Goal: Complete application form: Complete application form

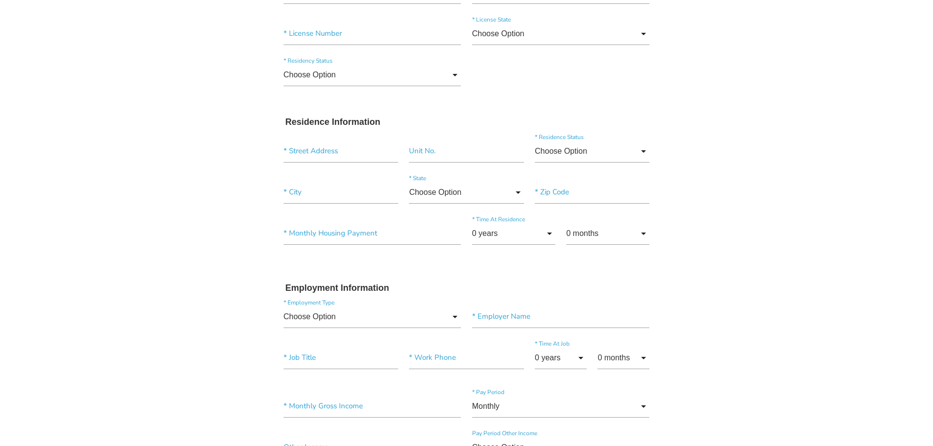
scroll to position [64, 0]
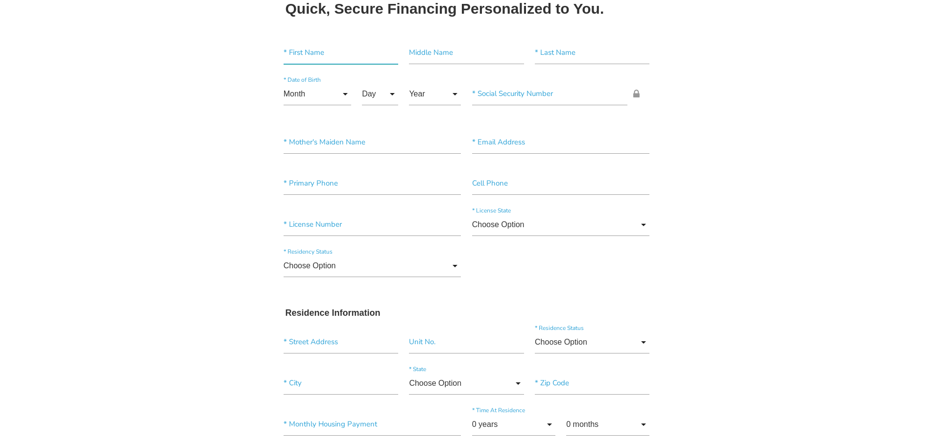
click at [369, 59] on input"] "text" at bounding box center [341, 53] width 115 height 23
type input"] "Israel"
type input"] "[GEOGRAPHIC_DATA]"
click at [348, 97] on input "Month" at bounding box center [318, 94] width 68 height 23
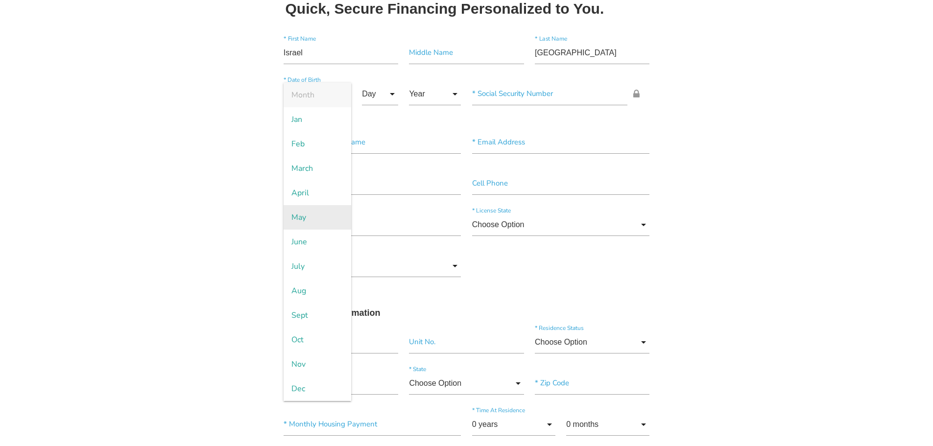
drag, startPoint x: 329, startPoint y: 219, endPoint x: 332, endPoint y: 214, distance: 6.1
click at [331, 218] on span "May" at bounding box center [318, 217] width 68 height 24
type input "May"
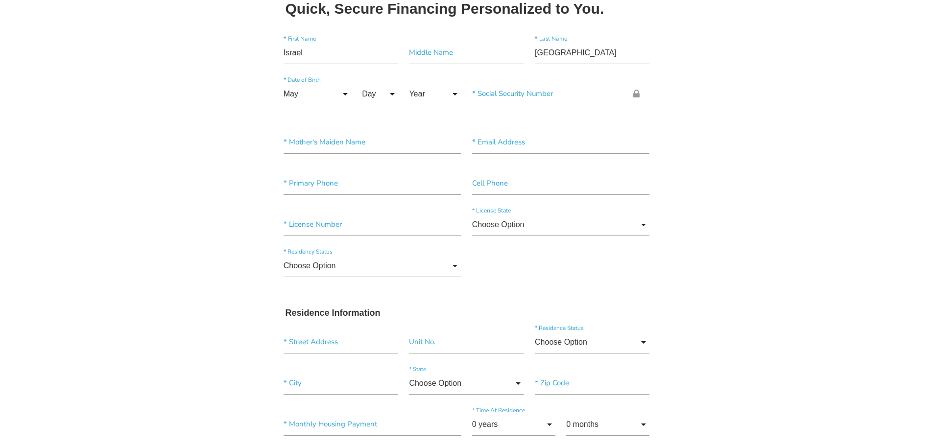
drag, startPoint x: 382, startPoint y: 97, endPoint x: 383, endPoint y: 104, distance: 7.4
click at [383, 97] on input "Day" at bounding box center [380, 94] width 36 height 23
drag, startPoint x: 370, startPoint y: 315, endPoint x: 372, endPoint y: 306, distance: 8.6
click at [370, 314] on span "9" at bounding box center [386, 315] width 49 height 24
type input "9"
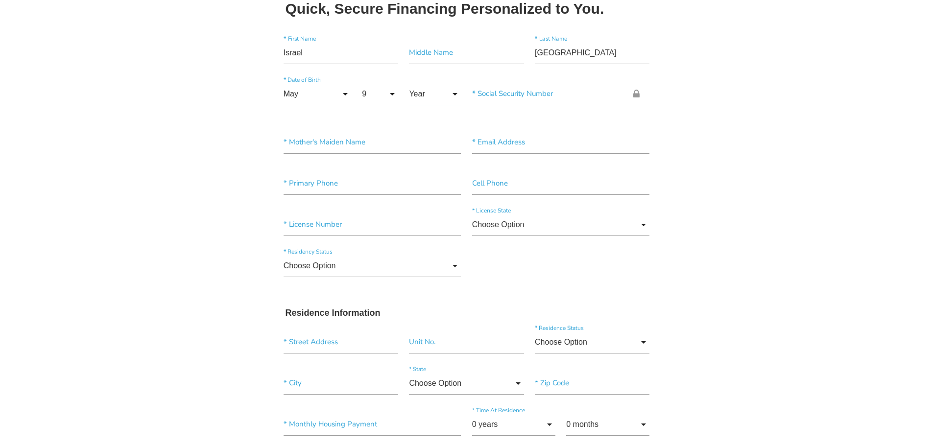
click at [440, 94] on input "Year" at bounding box center [435, 94] width 52 height 23
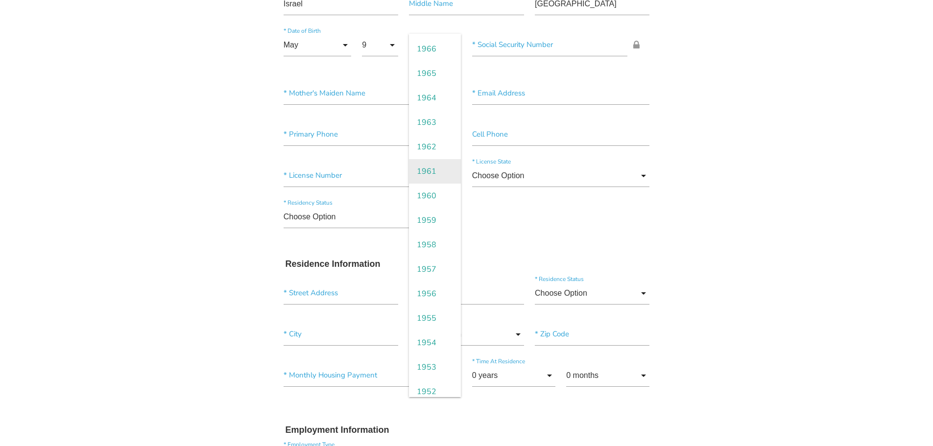
scroll to position [1029, 0]
click at [434, 299] on span "1956" at bounding box center [435, 291] width 52 height 24
type input "1956"
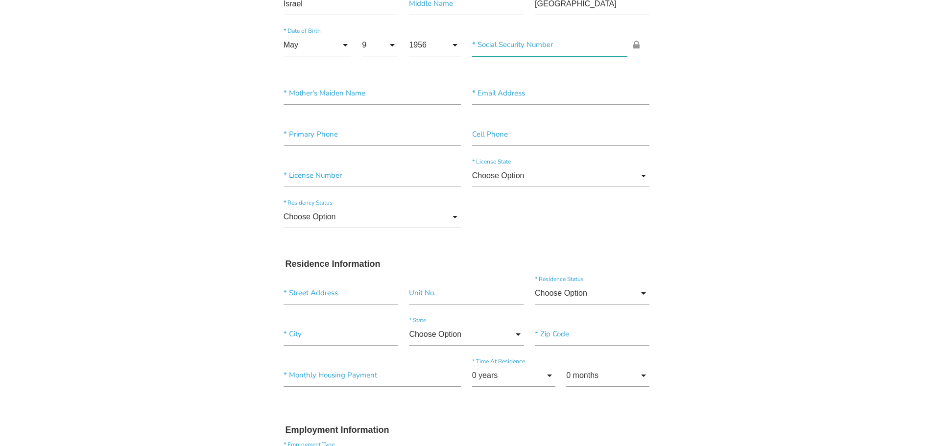
click at [575, 46] on input"] "text" at bounding box center [550, 45] width 156 height 23
click at [562, 51] on input "text" at bounding box center [550, 45] width 156 height 23
paste input "583-74-6708"
type input "583-74-6708"
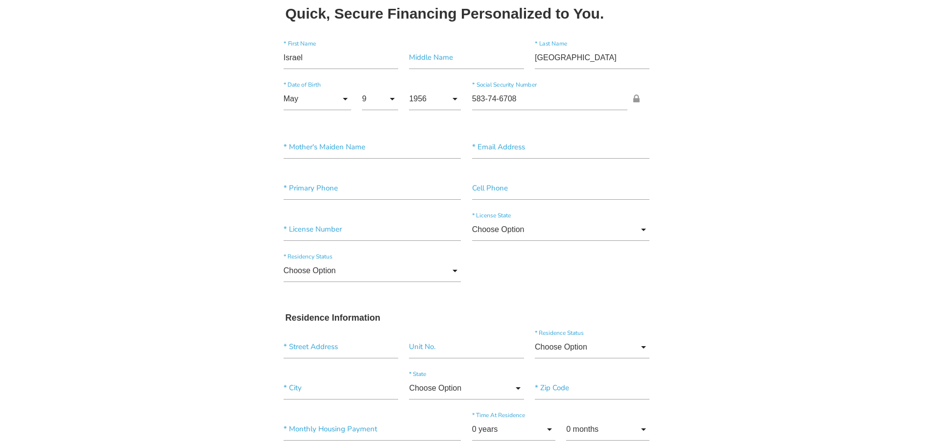
scroll to position [15, 0]
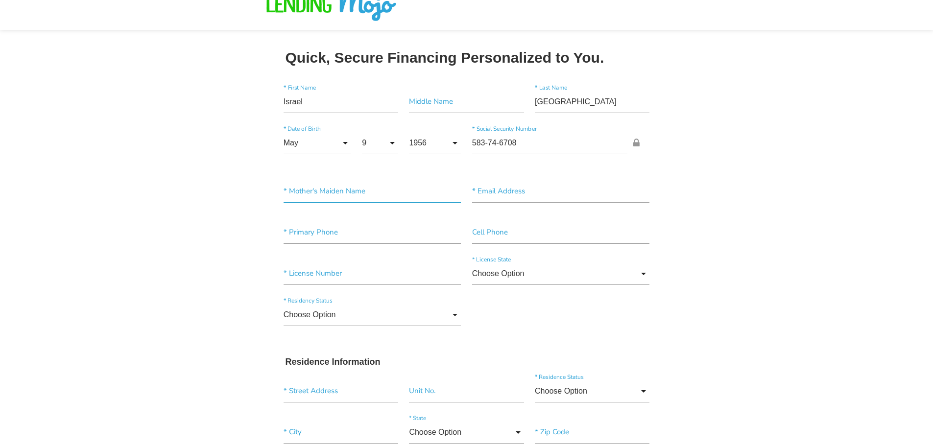
click at [407, 187] on input"] "text" at bounding box center [373, 191] width 178 height 23
type input"] "Rosa"
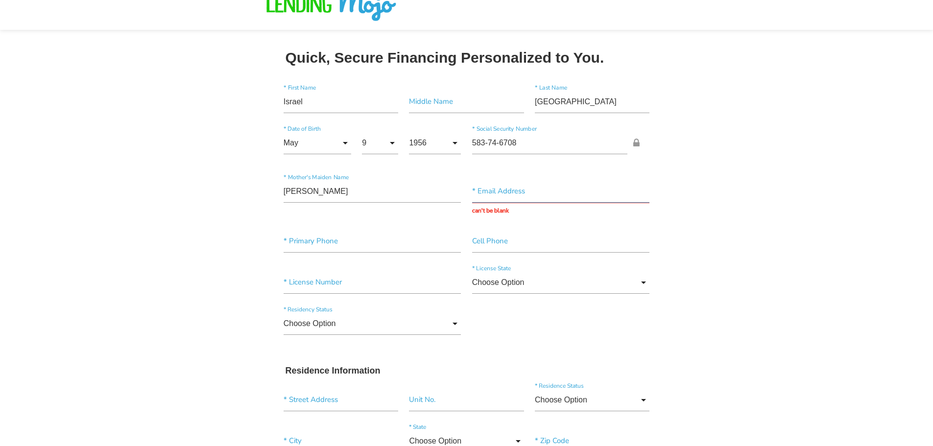
click at [519, 185] on input "text" at bounding box center [561, 191] width 178 height 23
paste input "isrealburgos0000@gmail.com"
type input "isrealburgos0000@gmail.com"
click at [356, 251] on div "* Primary Phone Cell Phone" at bounding box center [466, 243] width 377 height 41
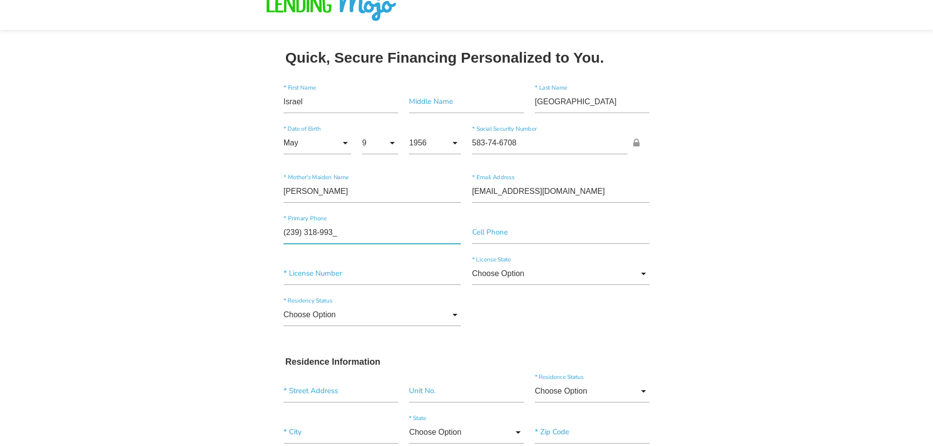
type input"] "(239) 318-9932"
paste input"] "(239) 318-9932"
type input"] "(239) 318-9932"
click at [340, 273] on input"] "text" at bounding box center [373, 274] width 178 height 23
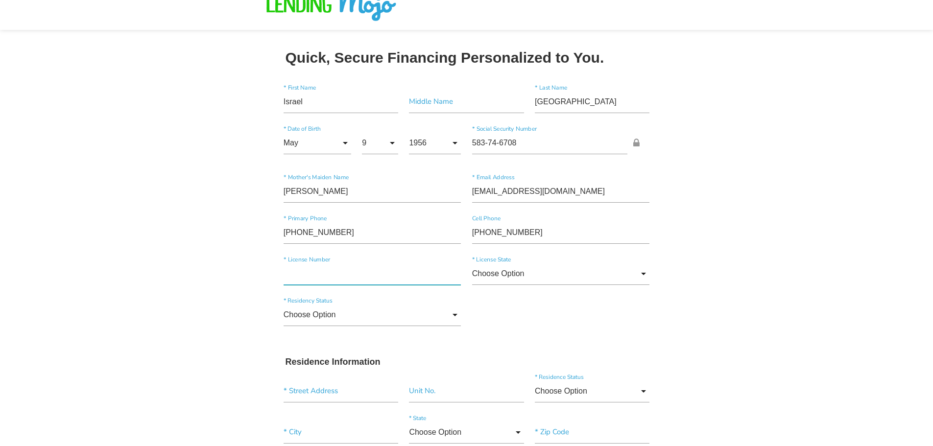
paste input"] "B622400561690"
type input"] "B622400561690"
click at [579, 274] on input "Choose Option" at bounding box center [561, 274] width 178 height 23
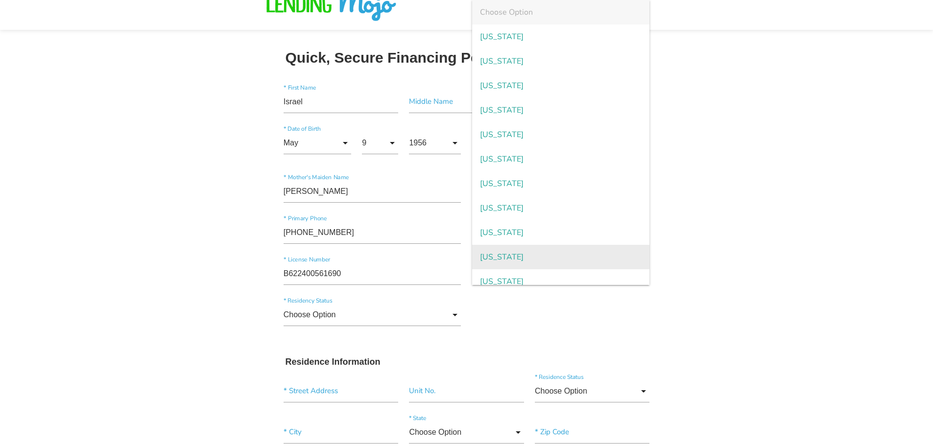
click at [569, 246] on span "Florida" at bounding box center [561, 257] width 178 height 24
type input "Florida"
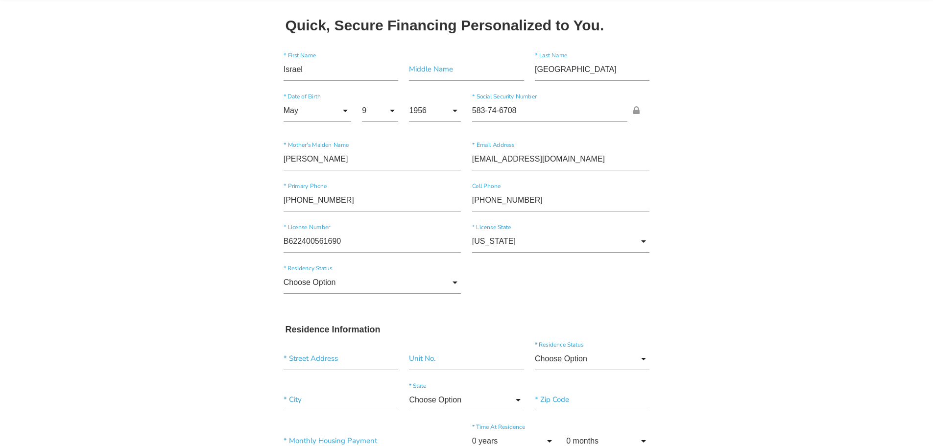
scroll to position [64, 0]
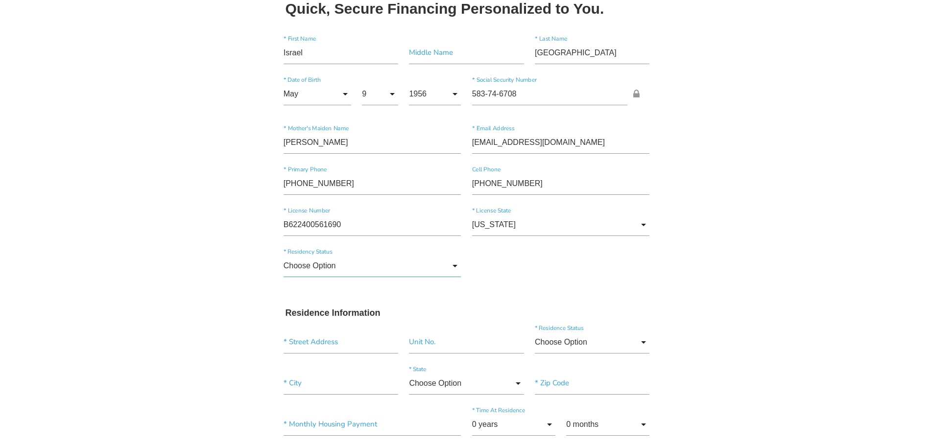
click at [366, 262] on input "Choose Option" at bounding box center [373, 266] width 178 height 23
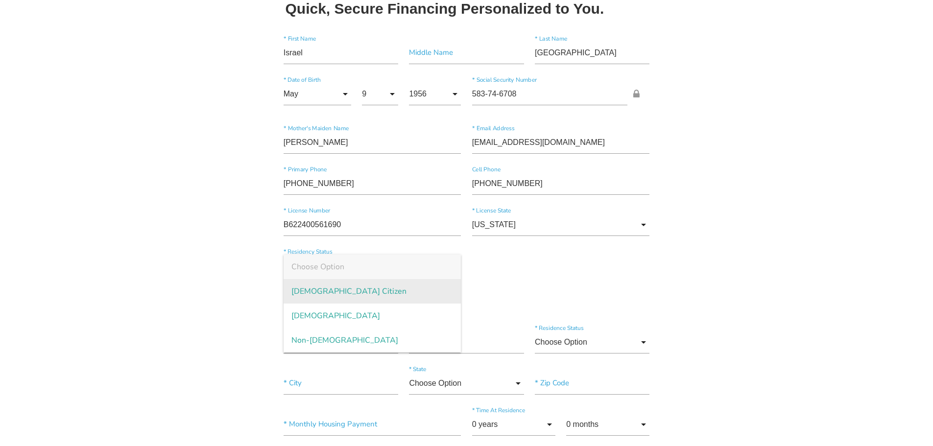
click at [375, 293] on span "US Citizen" at bounding box center [373, 291] width 178 height 24
type input "US Citizen"
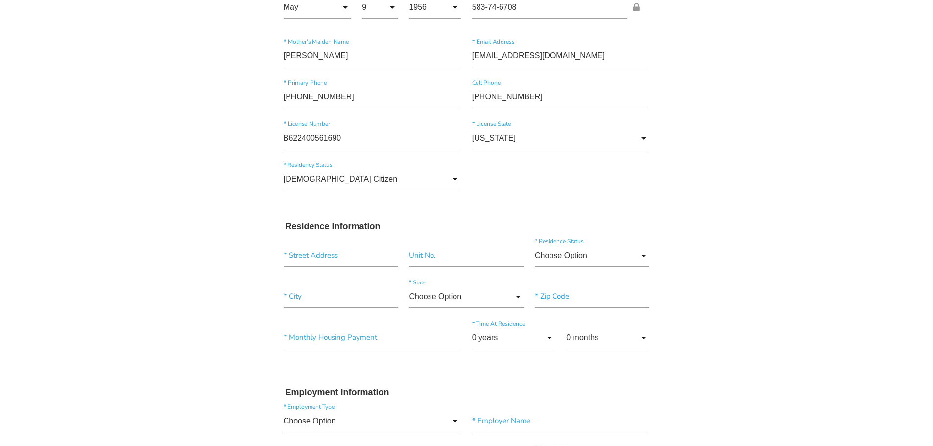
scroll to position [260, 0]
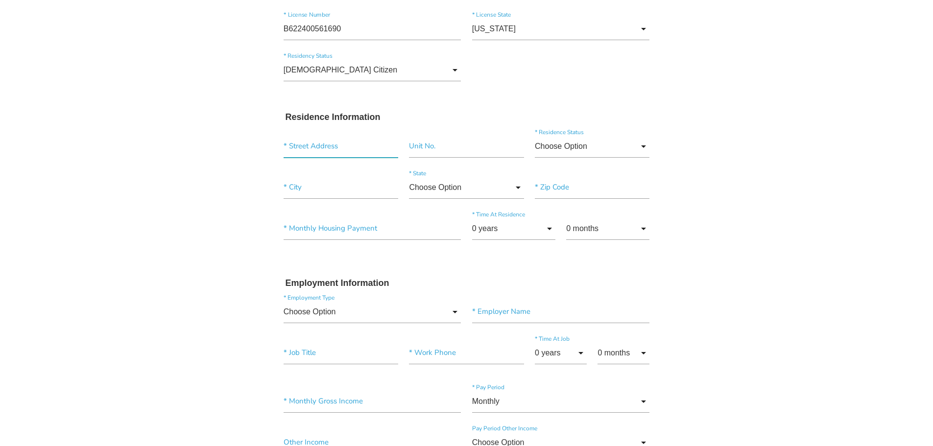
click at [321, 149] on input "text" at bounding box center [341, 146] width 115 height 23
click at [286, 152] on input "text" at bounding box center [341, 146] width 115 height 23
type input "2909 Blount St"
type input"] "Fort Myers"
type input"] "33916"
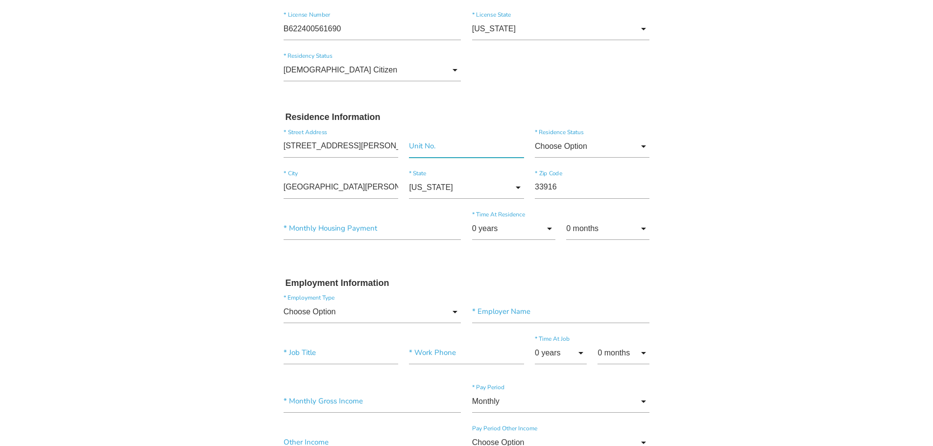
click at [454, 151] on input"] "text" at bounding box center [466, 146] width 115 height 23
type input"] "15"
drag, startPoint x: 390, startPoint y: 234, endPoint x: 385, endPoint y: 224, distance: 11.6
click at [390, 234] on input"] "text" at bounding box center [373, 229] width 178 height 23
type input"] "$300.00"
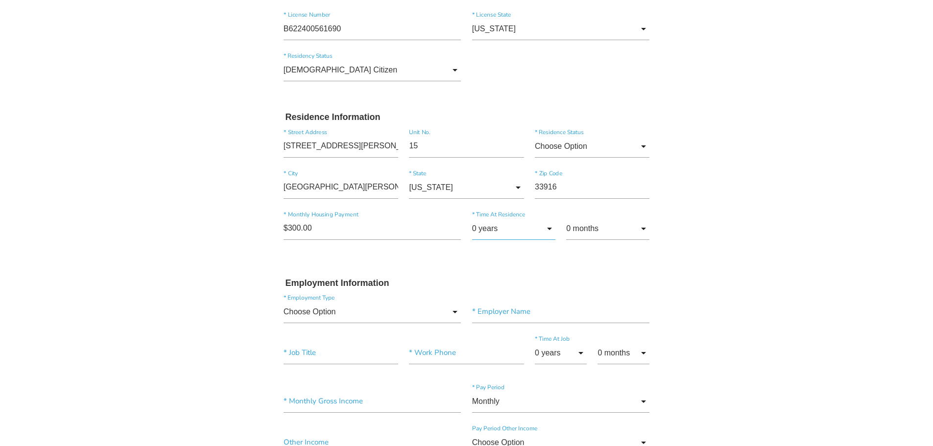
click at [511, 234] on input "0 years" at bounding box center [513, 229] width 83 height 23
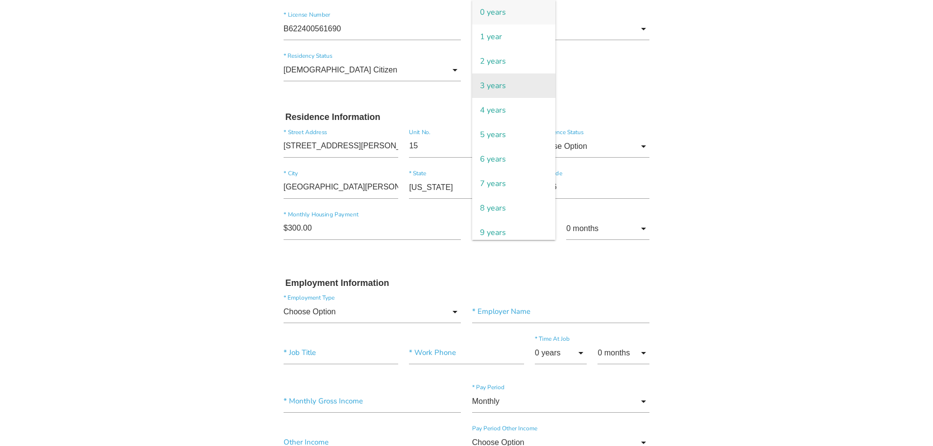
click at [520, 87] on span "3 years" at bounding box center [513, 85] width 83 height 24
type input "3 years"
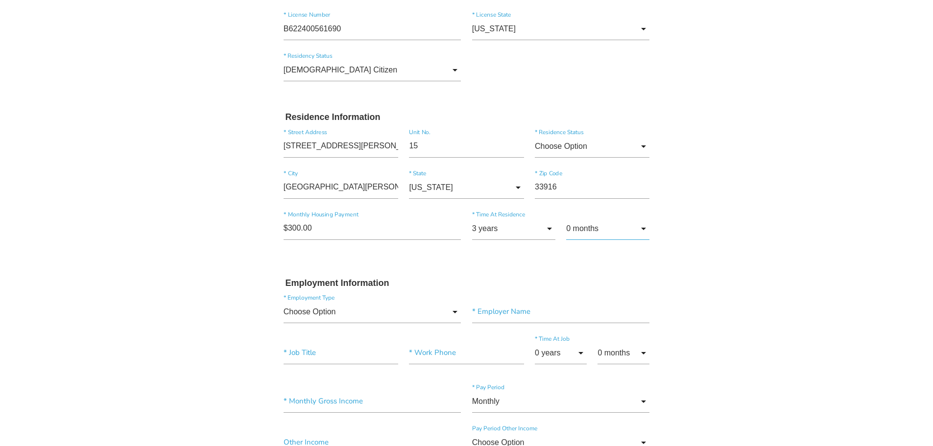
drag, startPoint x: 609, startPoint y: 238, endPoint x: 609, endPoint y: 224, distance: 13.7
click at [609, 236] on input "0 months" at bounding box center [607, 229] width 83 height 23
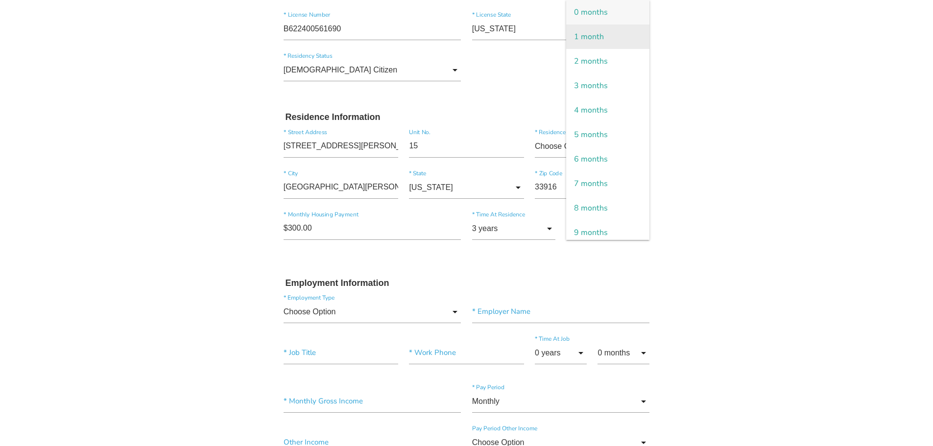
click at [612, 42] on span "1 month" at bounding box center [607, 36] width 83 height 24
type input "1 month"
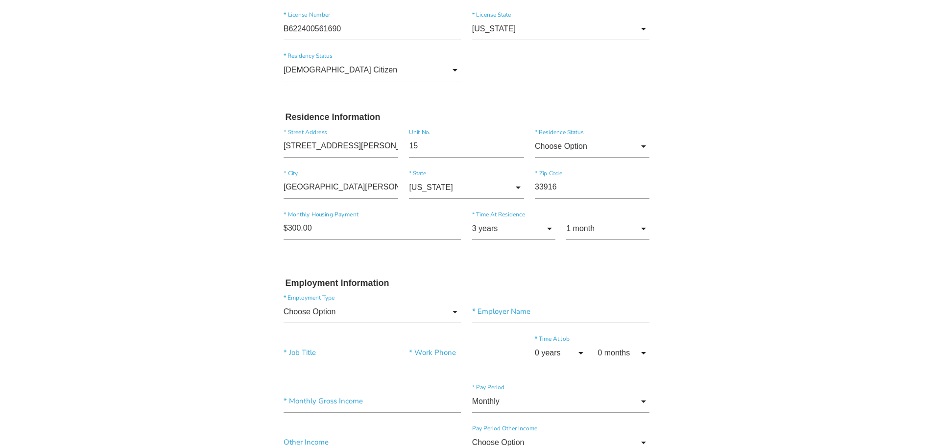
click at [227, 160] on body "Quick, Secure Financing Personalized to You. Israel * First Name Middle Name Bu…" at bounding box center [466, 406] width 933 height 1332
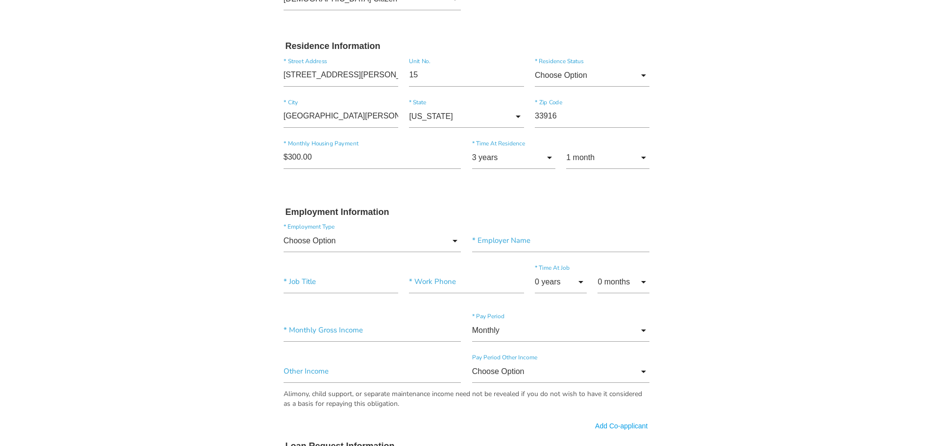
scroll to position [456, 0]
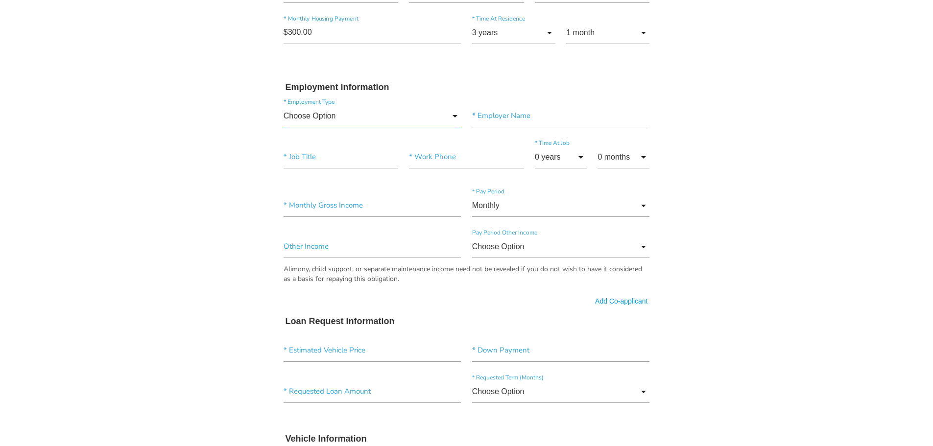
click at [359, 108] on input "Choose Option" at bounding box center [373, 116] width 178 height 23
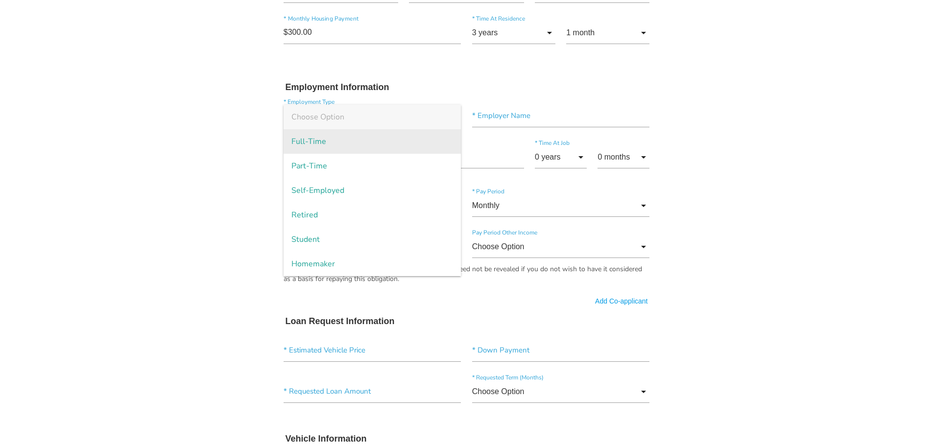
click at [348, 140] on span "Full-Time" at bounding box center [373, 141] width 178 height 24
type input "Full-Time"
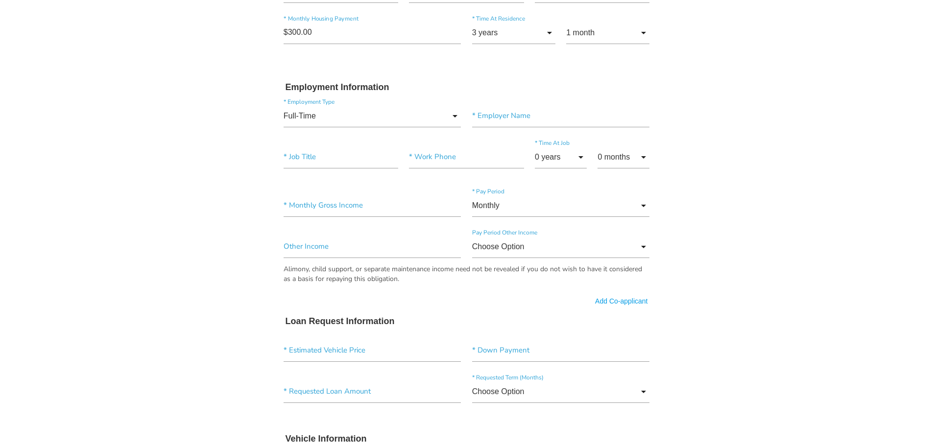
click at [99, 186] on body "Quick, Secure Financing Personalized to You. Israel * First Name Middle Name Bu…" at bounding box center [466, 210] width 933 height 1332
click at [511, 116] on input"] "text" at bounding box center [561, 116] width 178 height 23
paste input"] "Sons Of Monaco Painting Llc"
type input"] "Sons Of Monaco Painting Llc"
click at [322, 157] on input"] "text" at bounding box center [341, 157] width 115 height 23
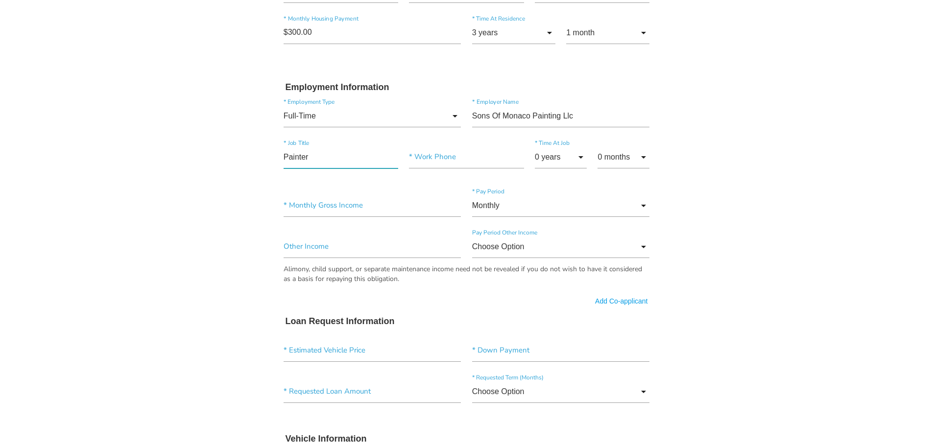
type input"] "Painter"
type input"] "(239) 671-6043"
click at [575, 169] on input "0 years" at bounding box center [561, 157] width 52 height 23
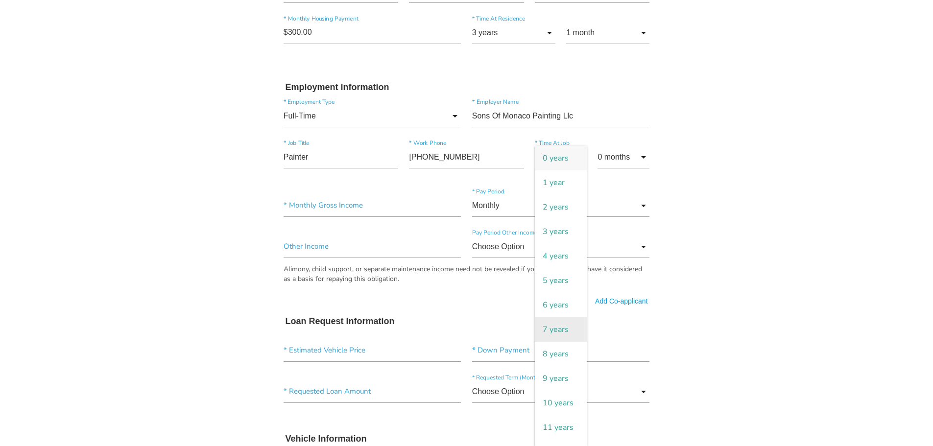
click at [548, 325] on span "7 years" at bounding box center [561, 329] width 52 height 24
type input "7 years"
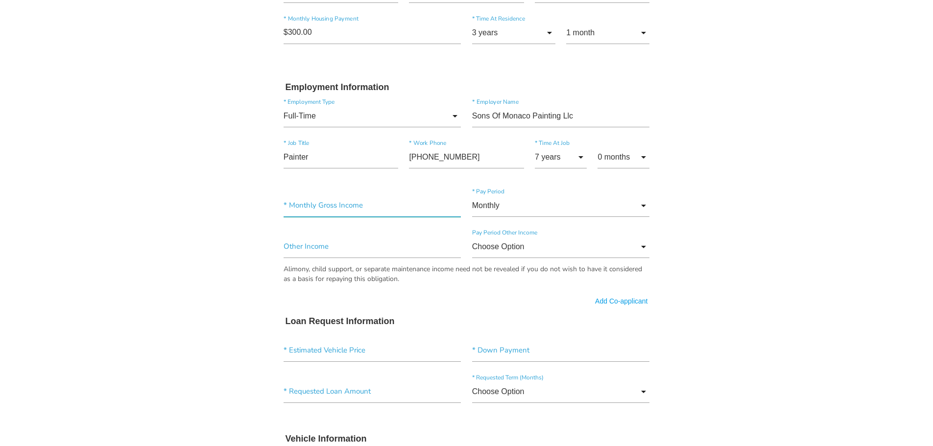
drag, startPoint x: 369, startPoint y: 203, endPoint x: 363, endPoint y: 200, distance: 7.0
click at [369, 203] on input"] "text" at bounding box center [373, 205] width 178 height 23
type input"] "$4,900.00"
click at [201, 194] on body "Quick, Secure Financing Personalized to You. Israel * First Name Middle Name Bu…" at bounding box center [466, 210] width 933 height 1332
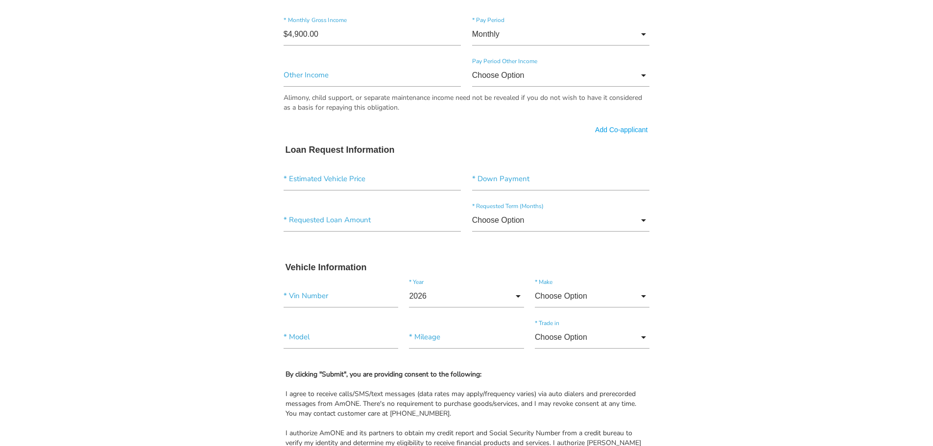
scroll to position [652, 0]
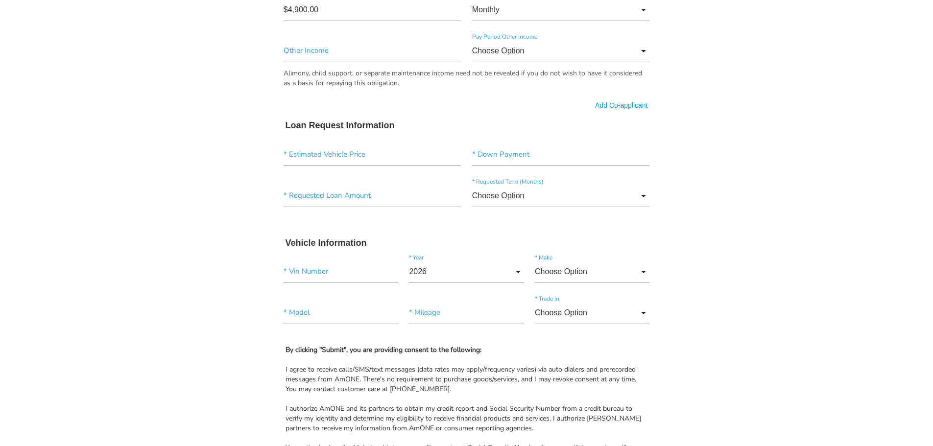
click at [156, 205] on body "Quick, Secure Financing Personalized to You. Israel * First Name Middle Name Bu…" at bounding box center [466, 14] width 933 height 1332
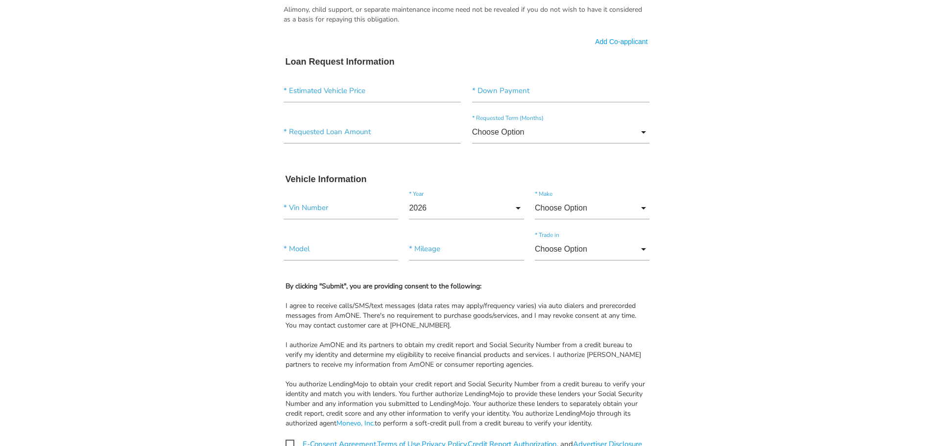
scroll to position [897, 0]
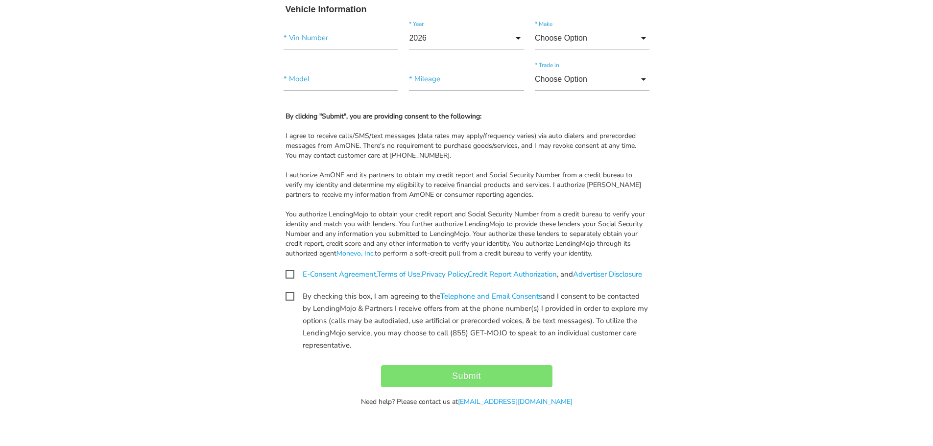
click at [291, 268] on span "E-Consent Agreement , Terms of Use , Privacy Policy , Credit Report Authorizati…" at bounding box center [464, 274] width 357 height 12
checkbox input "true"
click at [289, 297] on span "By checking this box, I am agreeing to the Telephone and Email Consents and I c…" at bounding box center [467, 297] width 363 height 12
checkbox input "true"
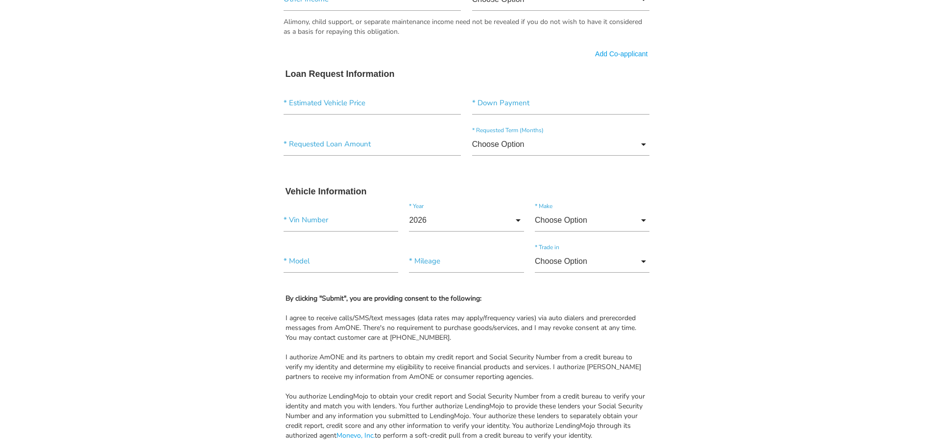
scroll to position [701, 0]
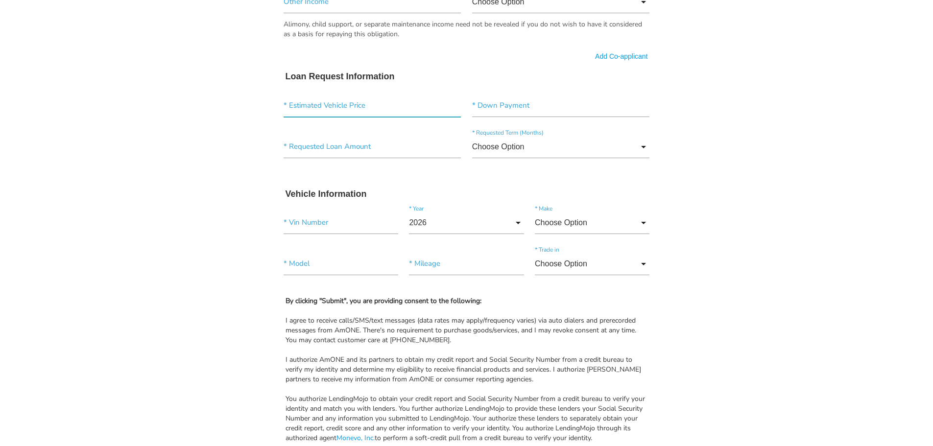
drag, startPoint x: 418, startPoint y: 110, endPoint x: 405, endPoint y: 116, distance: 15.1
click at [418, 110] on input"] "text" at bounding box center [373, 106] width 178 height 23
drag, startPoint x: 94, startPoint y: 165, endPoint x: 93, endPoint y: 157, distance: 7.9
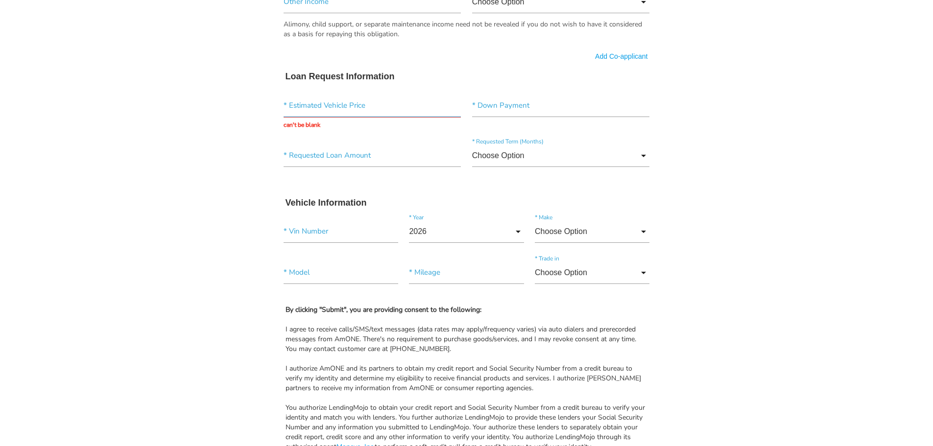
click at [429, 102] on input "text" at bounding box center [373, 106] width 178 height 23
type input "$15,000.00"
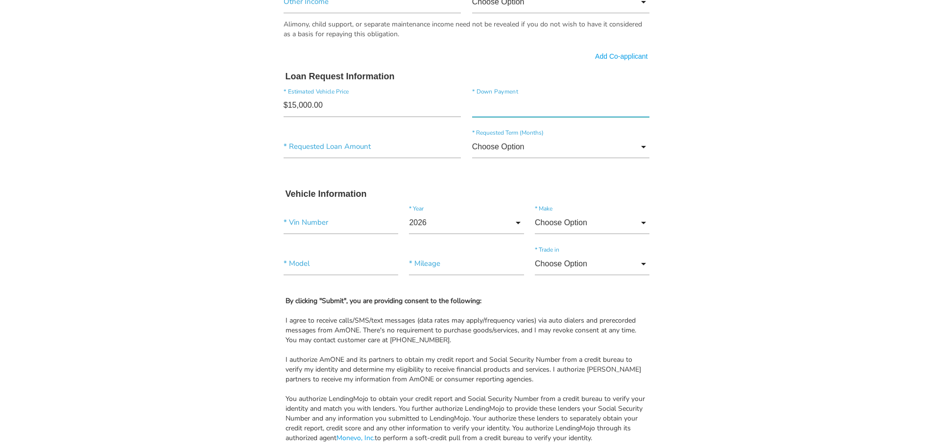
click at [589, 102] on input"] "text" at bounding box center [561, 106] width 178 height 23
type input"] "$4,000.00"
click at [355, 145] on input"] "text" at bounding box center [373, 147] width 178 height 23
type input"] "$4,000.00"
click at [534, 140] on input "Choose Option" at bounding box center [561, 147] width 178 height 23
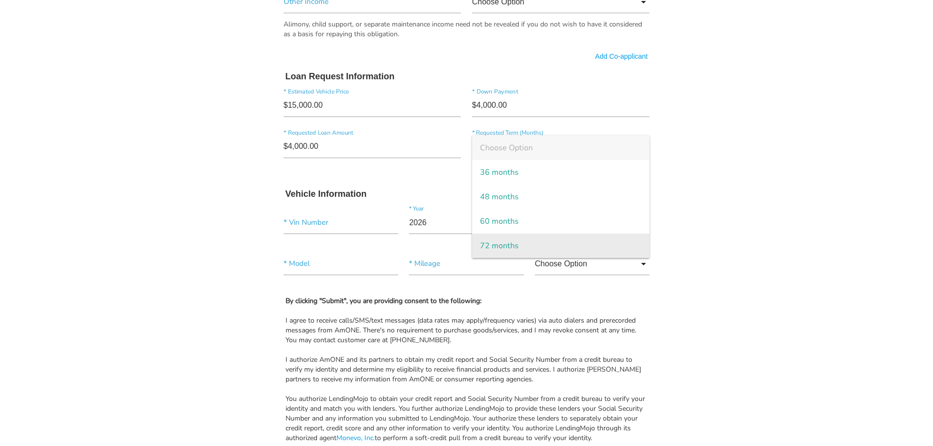
click at [578, 254] on span "72 months" at bounding box center [561, 246] width 178 height 24
type input "72 months"
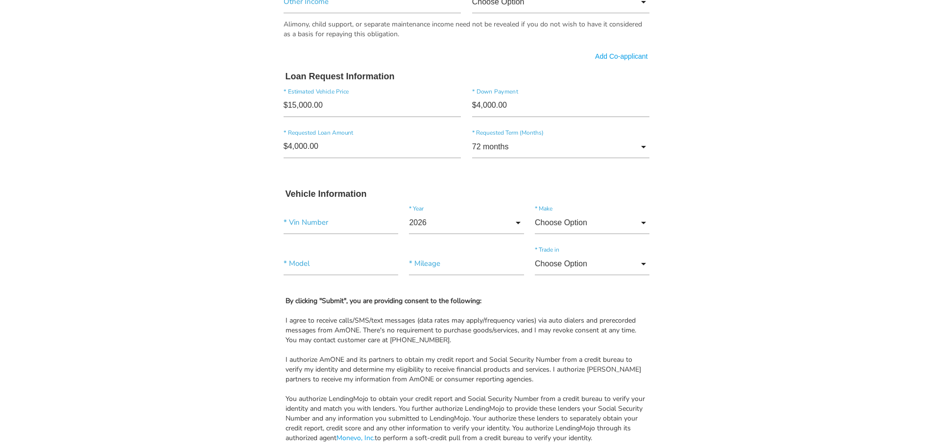
click at [357, 222] on input"] "text" at bounding box center [341, 223] width 115 height 23
paste input"] "[US_VEHICLE_IDENTIFICATION_NUMBER]"
type input"] "[US_VEHICLE_IDENTIFICATION_NUMBER]"
click at [474, 226] on input "2026" at bounding box center [466, 223] width 115 height 23
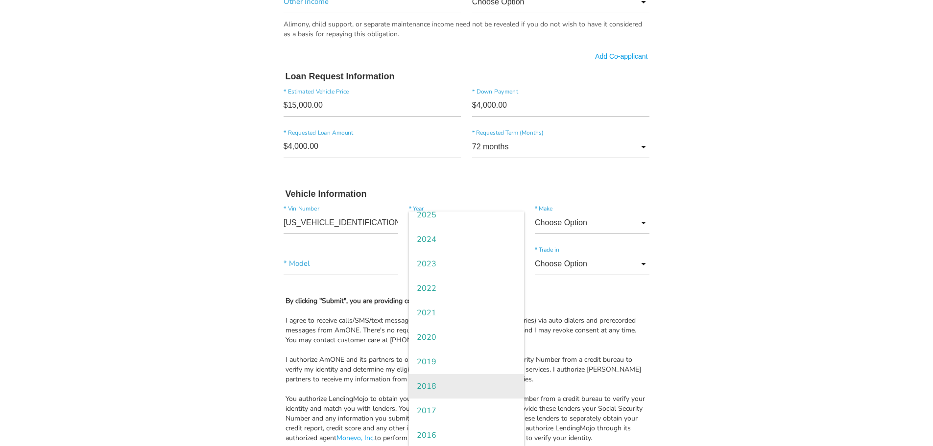
scroll to position [49, 0]
click at [480, 392] on span "2017" at bounding box center [466, 395] width 115 height 24
type input "2017"
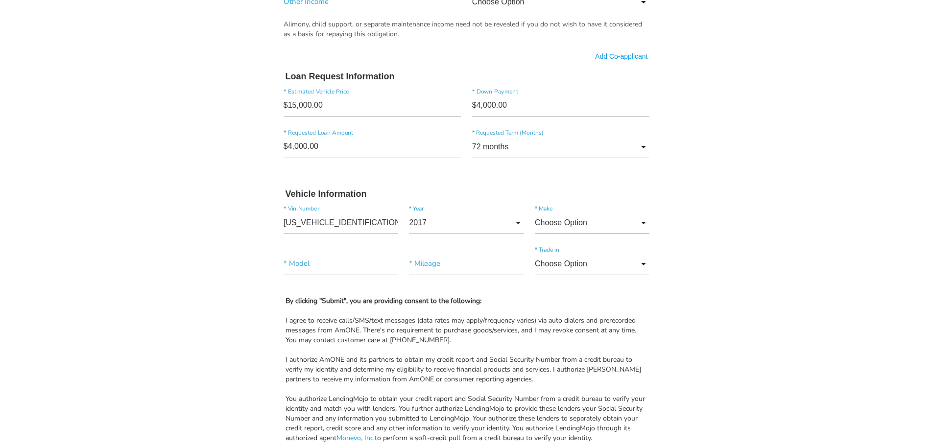
click at [585, 222] on input "Choose Option" at bounding box center [592, 223] width 115 height 23
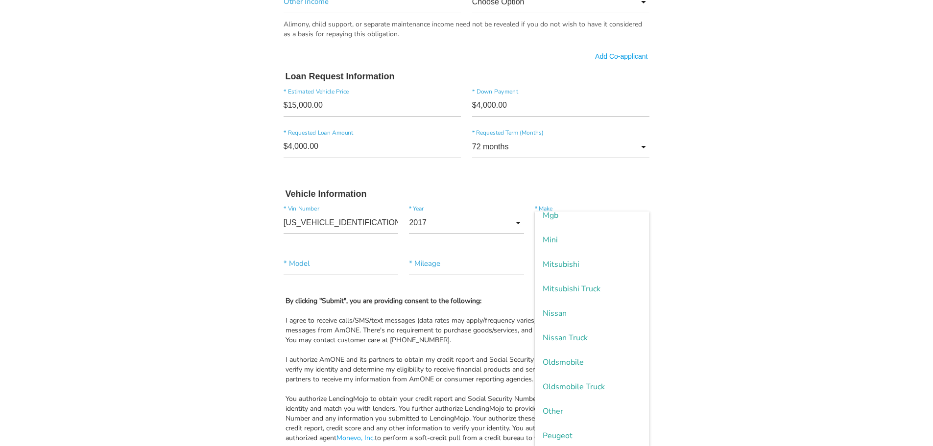
scroll to position [1617, 0]
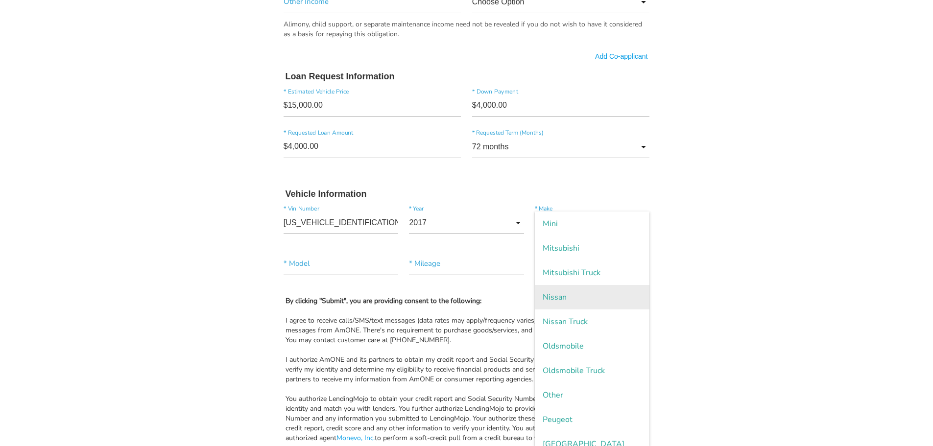
click at [601, 303] on span "Nissan" at bounding box center [592, 297] width 115 height 24
type input "Nissan"
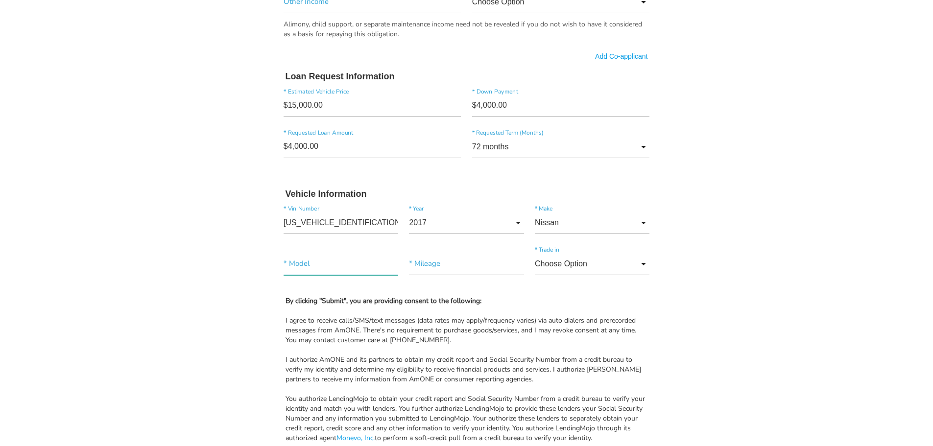
click at [365, 262] on input"] "text" at bounding box center [341, 264] width 115 height 23
type input"] "Rogue"
type input"] "74,312"
click at [586, 269] on input "Choose Option" at bounding box center [592, 264] width 115 height 23
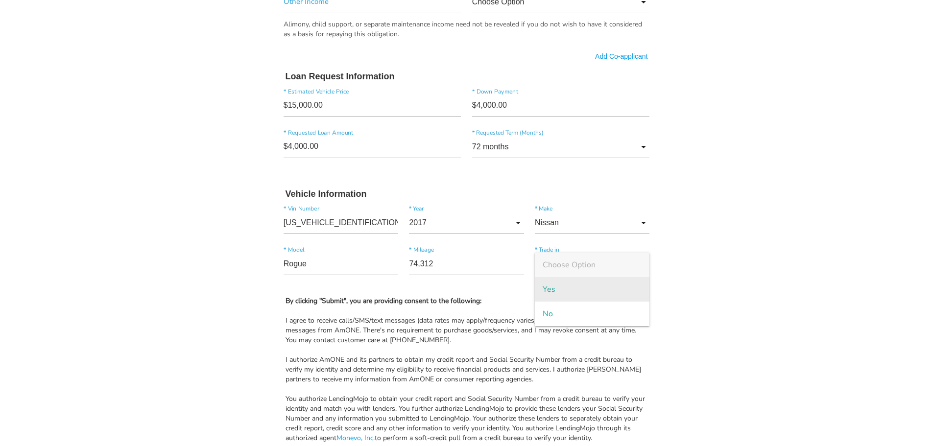
drag, startPoint x: 571, startPoint y: 320, endPoint x: 626, endPoint y: 290, distance: 62.5
click at [571, 321] on span "No" at bounding box center [592, 314] width 115 height 24
type input "No"
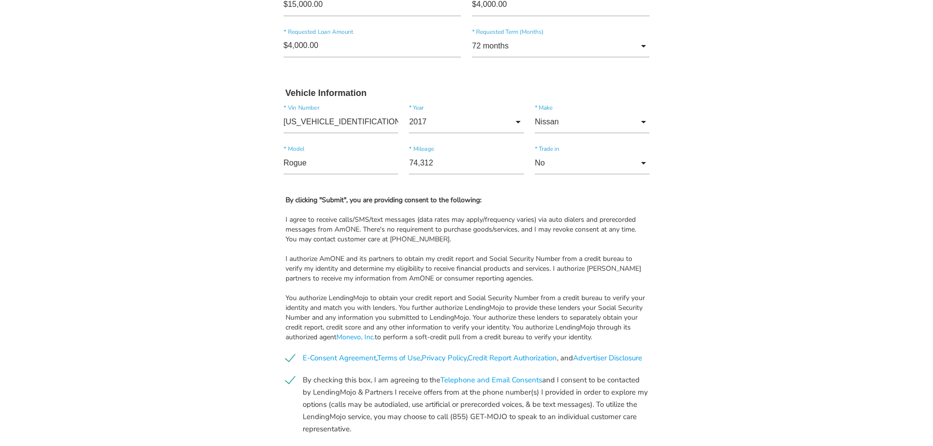
scroll to position [897, 0]
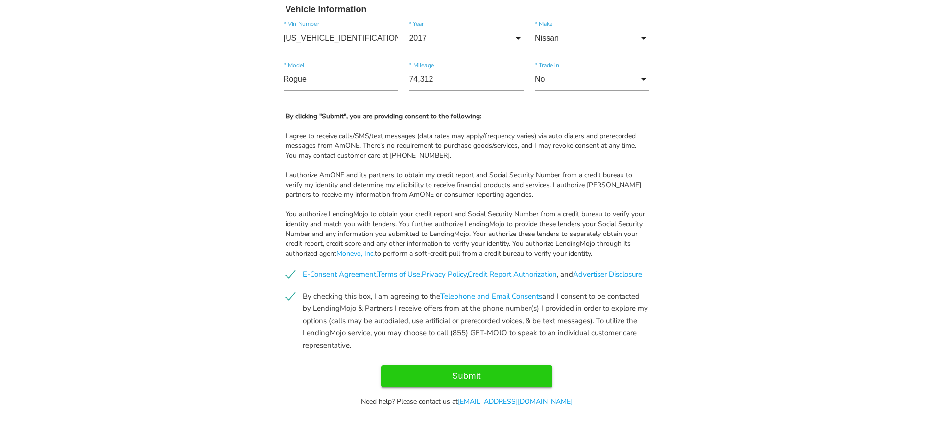
drag, startPoint x: 576, startPoint y: 403, endPoint x: 474, endPoint y: 394, distance: 101.8
click at [471, 402] on div "Need help? Please contact us at support@lendingmojo.com" at bounding box center [466, 402] width 377 height 10
click at [491, 371] on input "Submit" at bounding box center [466, 376] width 171 height 22
type input "Submit"
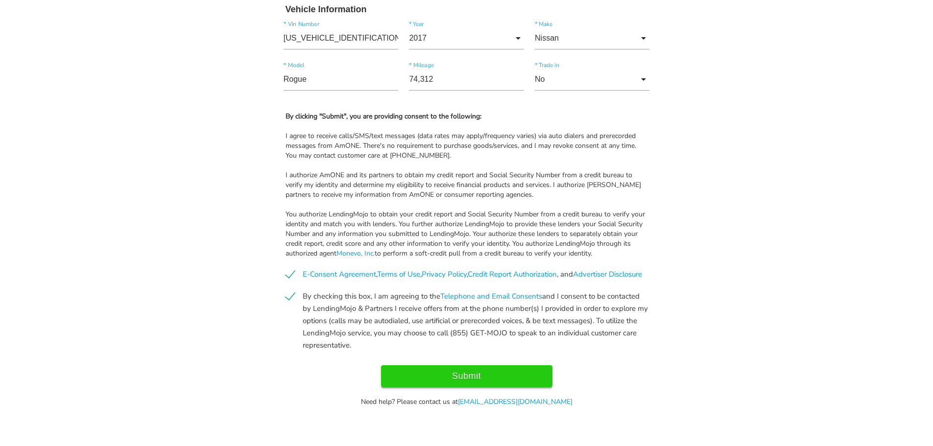
scroll to position [906, 0]
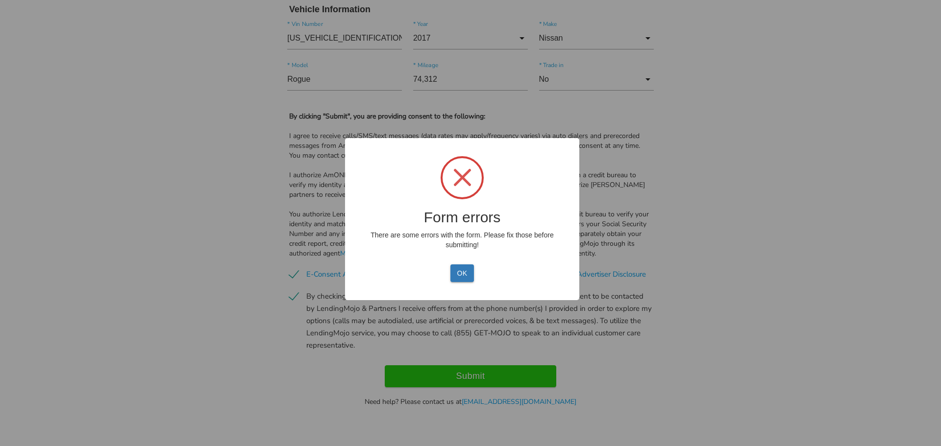
drag, startPoint x: 460, startPoint y: 275, endPoint x: 493, endPoint y: 283, distance: 34.7
click at [461, 275] on button "OK" at bounding box center [461, 274] width 23 height 18
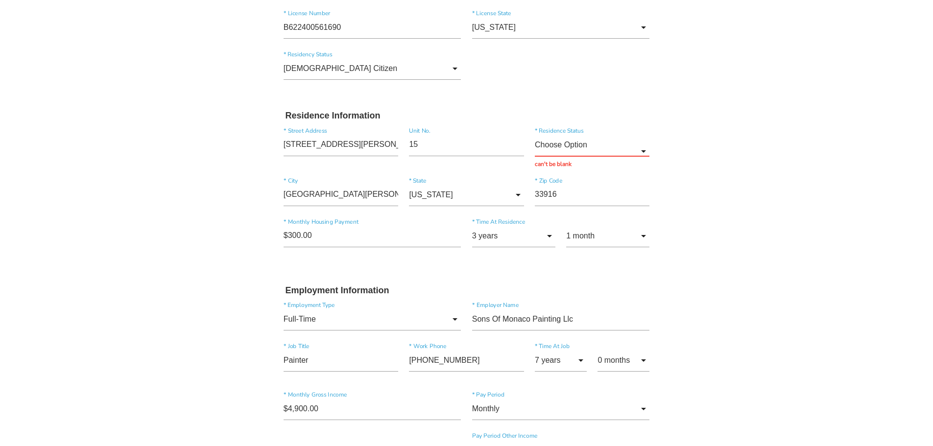
scroll to position [122, 0]
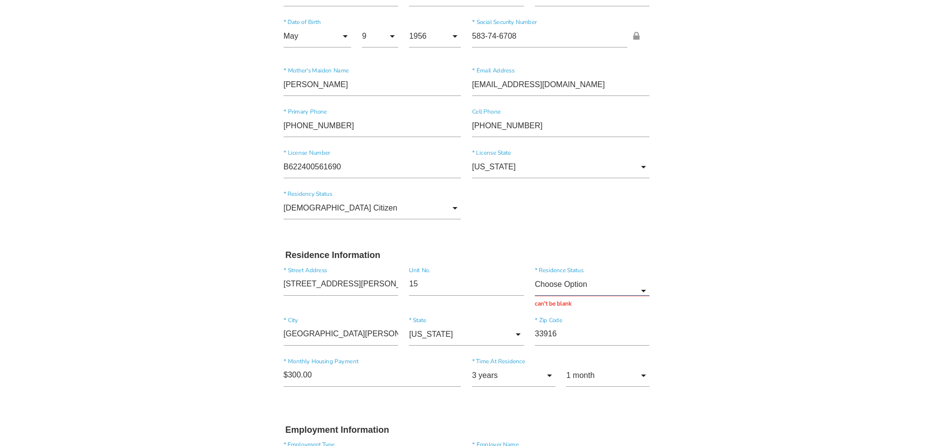
click at [613, 288] on input "Choose Option" at bounding box center [592, 284] width 115 height 23
drag, startPoint x: 592, startPoint y: 356, endPoint x: 646, endPoint y: 335, distance: 58.0
click at [594, 357] on span "Rent" at bounding box center [592, 359] width 115 height 24
type input "Rent"
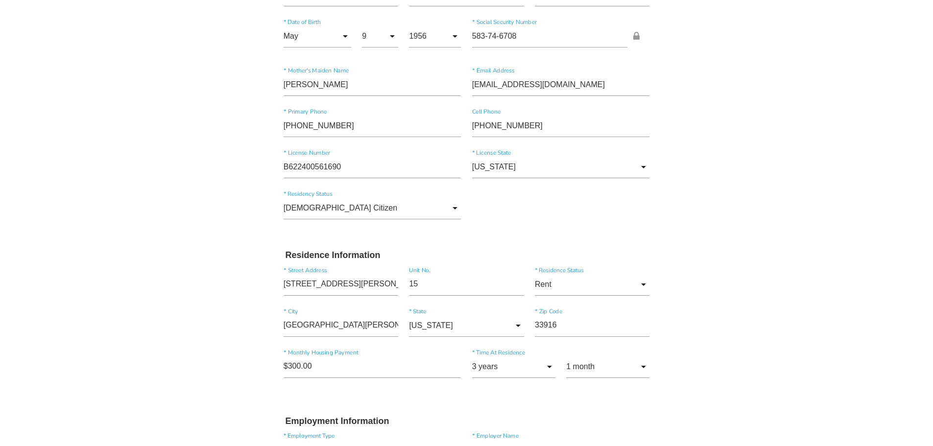
drag, startPoint x: 722, startPoint y: 284, endPoint x: 724, endPoint y: 274, distance: 10.0
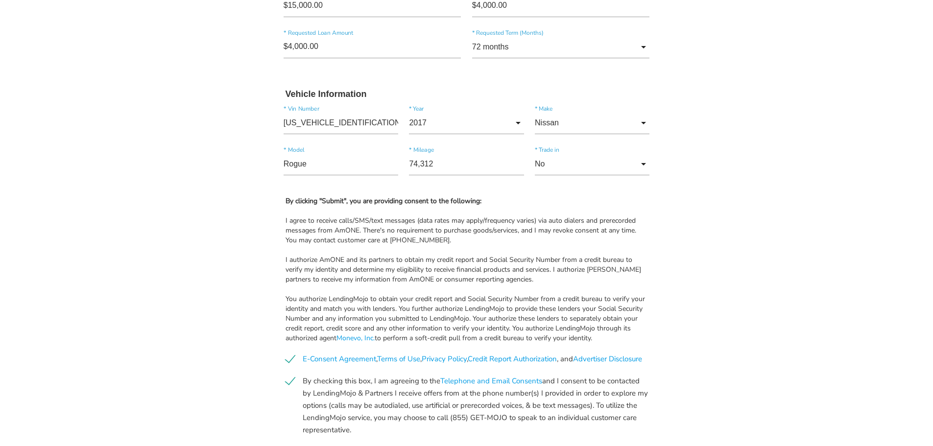
scroll to position [897, 0]
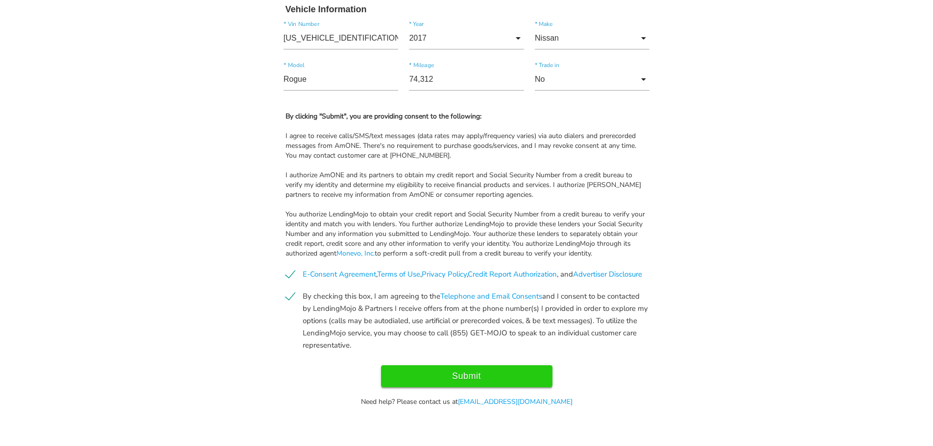
click at [513, 382] on input "Submit" at bounding box center [466, 376] width 171 height 22
type input "Submitting..."
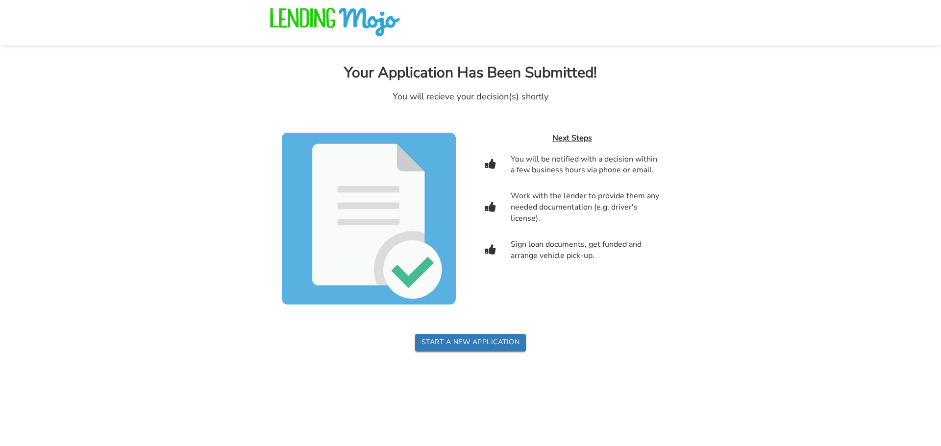
click at [183, 174] on body "Your Application Has Been Submitted! You will recieve your decision(s) shortly …" at bounding box center [470, 176] width 941 height 352
click at [162, 255] on body "Your Application Has Been Submitted! You will recieve your decision(s) shortly …" at bounding box center [470, 176] width 941 height 352
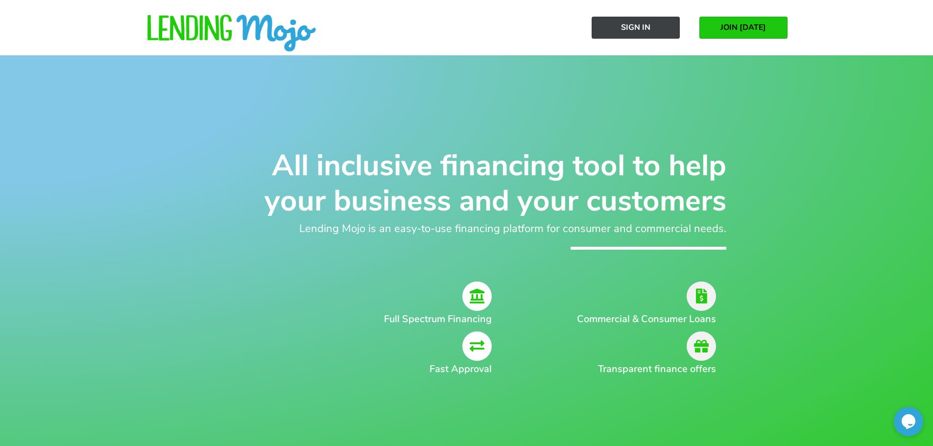
click at [648, 24] on span "Sign In" at bounding box center [635, 27] width 29 height 9
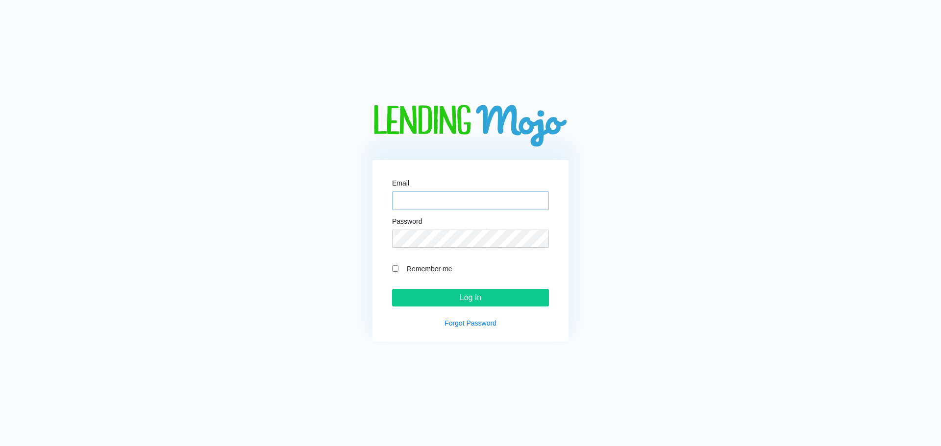
click at [455, 196] on input "Email" at bounding box center [470, 201] width 157 height 19
type input "la@fortmyersautomall.com"
drag, startPoint x: 314, startPoint y: 227, endPoint x: 362, endPoint y: 246, distance: 51.2
click at [315, 227] on div "Email la@fortmyersautomall.com Password Remember me Log In Forgot Password" at bounding box center [470, 223] width 381 height 237
click at [395, 266] on input "Remember me" at bounding box center [395, 269] width 6 height 6
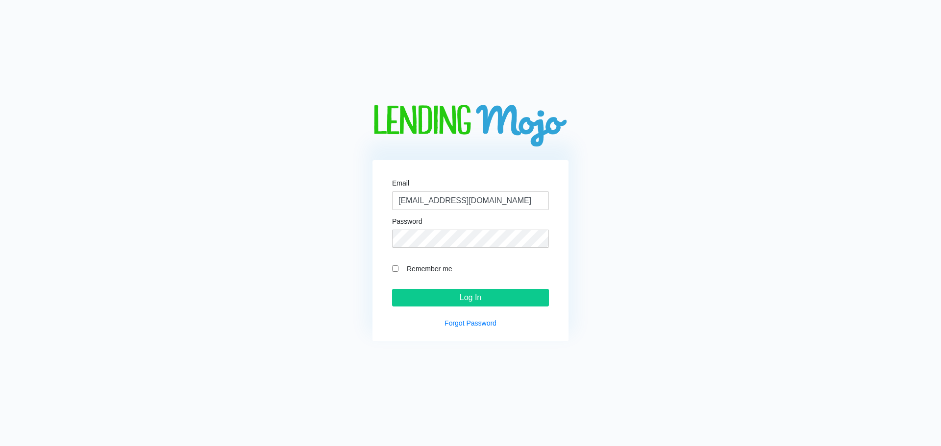
checkbox input "true"
click at [418, 296] on input "Log In" at bounding box center [470, 298] width 157 height 18
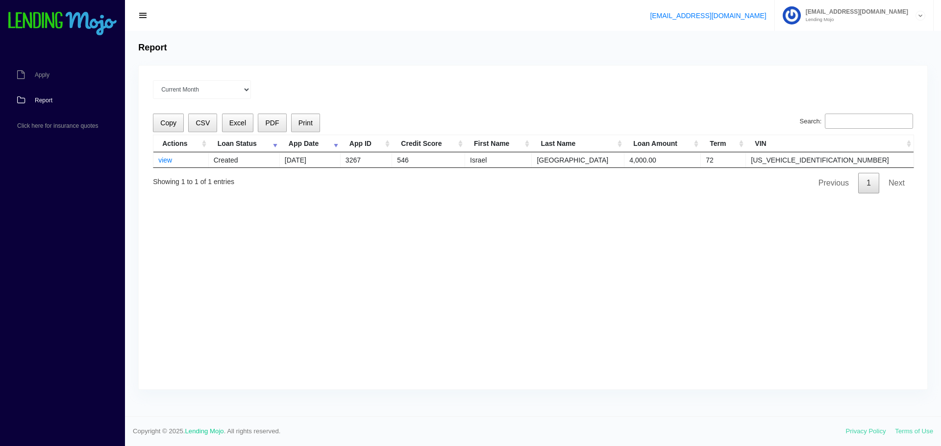
drag, startPoint x: 303, startPoint y: 252, endPoint x: 297, endPoint y: 248, distance: 6.8
click at [303, 251] on div "Current Month [DATE] [DATE] [DATE] [DATE] [DATE] All time Loading Copy CSV Exce…" at bounding box center [533, 228] width 788 height 324
click at [245, 228] on div "Current Month [DATE] [DATE] [DATE] [DATE] [DATE] All time Loading Copy CSV Exce…" at bounding box center [533, 228] width 788 height 324
click at [245, 228] on div "Current Month Sep 2025 Aug 2025 Jul 2025 Jun 2025 May 2025 All time Loading Cop…" at bounding box center [533, 228] width 788 height 324
drag, startPoint x: 169, startPoint y: 160, endPoint x: 177, endPoint y: 164, distance: 9.0
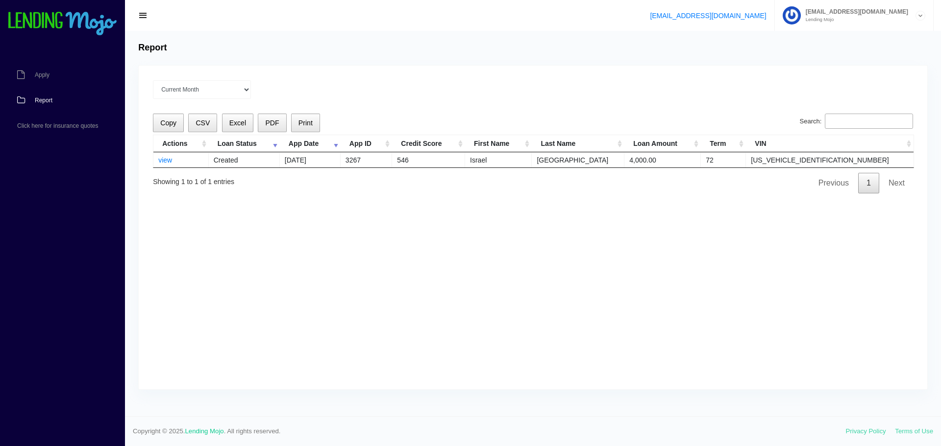
click at [169, 160] on link "view" at bounding box center [165, 160] width 14 height 8
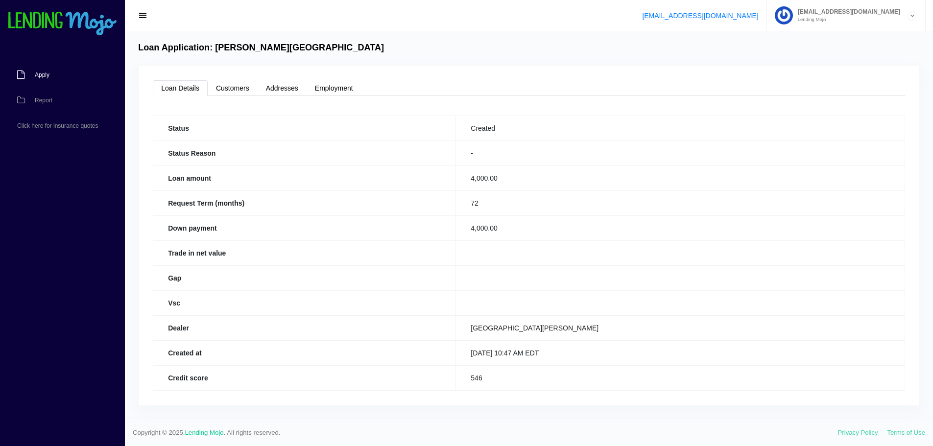
click at [48, 76] on span "Apply" at bounding box center [42, 75] width 15 height 6
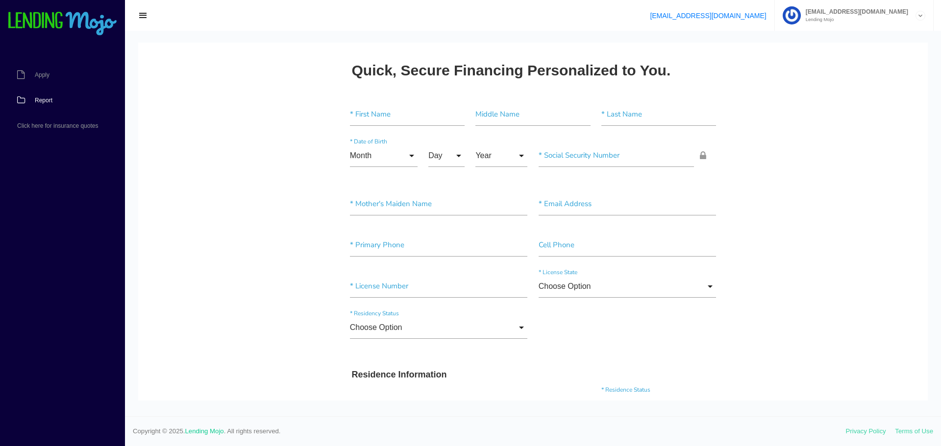
click at [43, 100] on span "Report" at bounding box center [44, 100] width 18 height 6
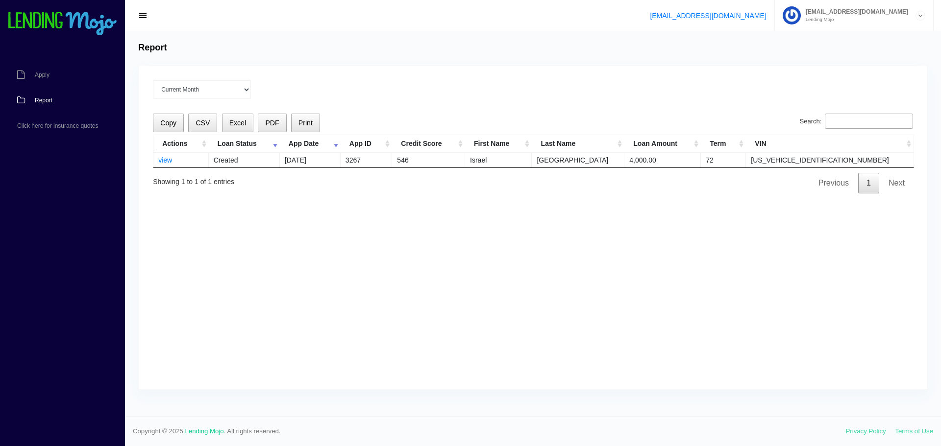
drag, startPoint x: 85, startPoint y: 241, endPoint x: 82, endPoint y: 245, distance: 5.3
click at [84, 241] on nav "Apply Report Click here for insurance quotes" at bounding box center [62, 238] width 125 height 415
click at [169, 161] on link "view" at bounding box center [165, 160] width 14 height 8
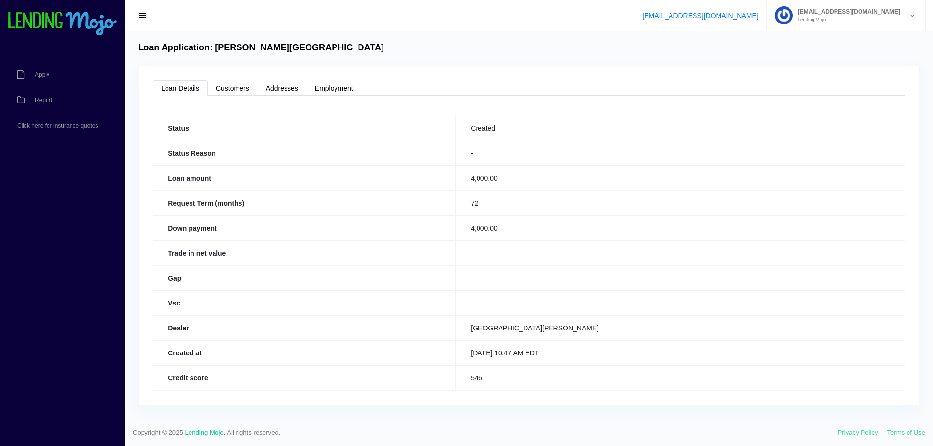
click at [115, 295] on nav "Apply Report Click here for insurance quotes" at bounding box center [62, 239] width 125 height 417
click at [47, 97] on span "Report" at bounding box center [44, 100] width 18 height 6
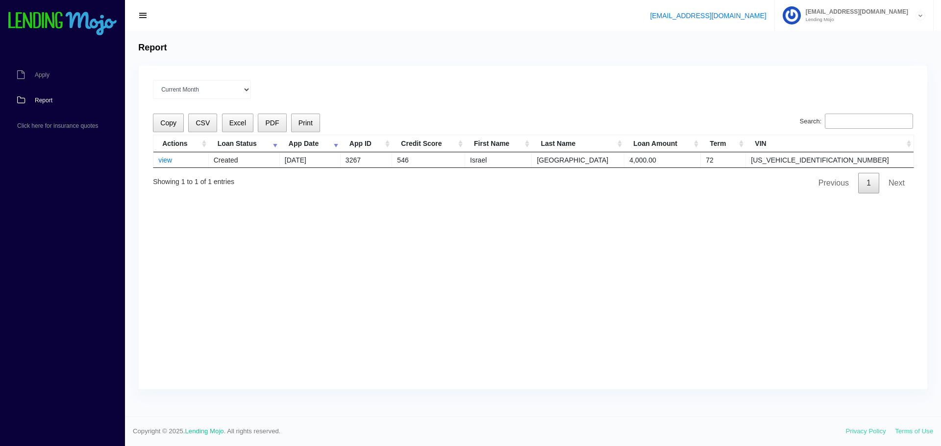
click at [50, 232] on nav "Apply Report Click here for insurance quotes" at bounding box center [62, 238] width 125 height 415
click at [251, 254] on div "Current Month Sep 2025 Aug 2025 Jul 2025 Jun 2025 May 2025 All time Loading Cop…" at bounding box center [533, 228] width 788 height 324
click at [312, 252] on div "Current Month Sep 2025 Aug 2025 Jul 2025 Jun 2025 May 2025 All time Loading Cop…" at bounding box center [533, 228] width 788 height 324
click at [267, 260] on div "Current Month [DATE] [DATE] [DATE] [DATE] [DATE] All time Loading Copy CSV Exce…" at bounding box center [533, 228] width 788 height 324
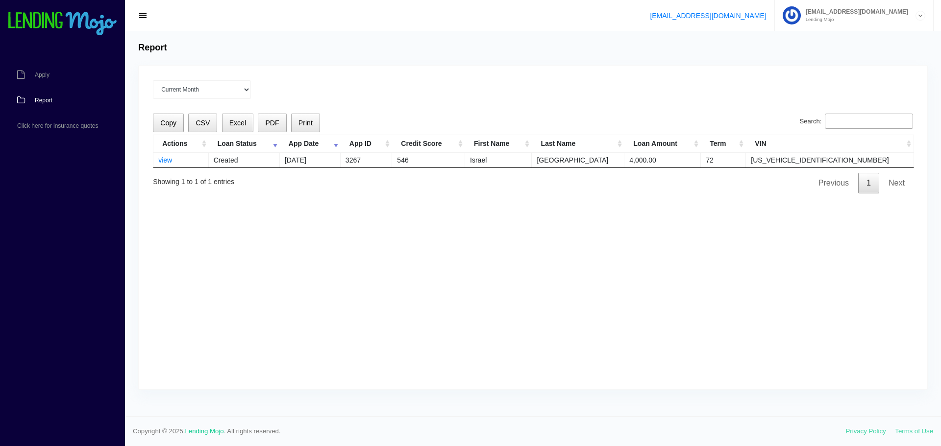
click at [268, 259] on div "Current Month [DATE] [DATE] [DATE] [DATE] [DATE] All time Loading Copy CSV Exce…" at bounding box center [533, 228] width 788 height 324
click at [473, 218] on div "Current Month [DATE] [DATE] [DATE] [DATE] [DATE] All time Loading Copy CSV Exce…" at bounding box center [533, 228] width 788 height 324
click at [925, 13] on li "[EMAIL_ADDRESS][DOMAIN_NAME] Lending Mojo Manage Account Sign Out" at bounding box center [853, 15] width 159 height 31
click at [916, 22] on div "la@fortmyersautomall.com Lending Mojo" at bounding box center [862, 15] width 124 height 31
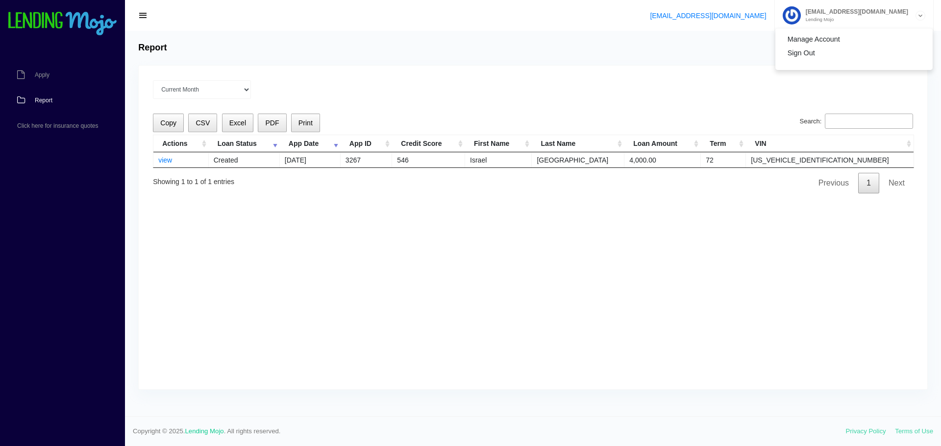
click at [579, 274] on div "Current Month [DATE] [DATE] [DATE] [DATE] [DATE] All time Loading Copy CSV Exce…" at bounding box center [533, 228] width 788 height 324
click at [563, 274] on div "Current Month [DATE] [DATE] [DATE] [DATE] [DATE] All time Loading Copy CSV Exce…" at bounding box center [533, 228] width 788 height 324
click at [460, 279] on div "Current Month [DATE] [DATE] [DATE] [DATE] [DATE] All time Loading Copy CSV Exce…" at bounding box center [533, 228] width 788 height 324
click at [360, 271] on div "Current Month [DATE] [DATE] [DATE] [DATE] [DATE] All time Loading Copy CSV Exce…" at bounding box center [533, 228] width 788 height 324
click at [306, 295] on div "Current Month [DATE] [DATE] [DATE] [DATE] [DATE] All time Loading Copy CSV Exce…" at bounding box center [533, 228] width 788 height 324
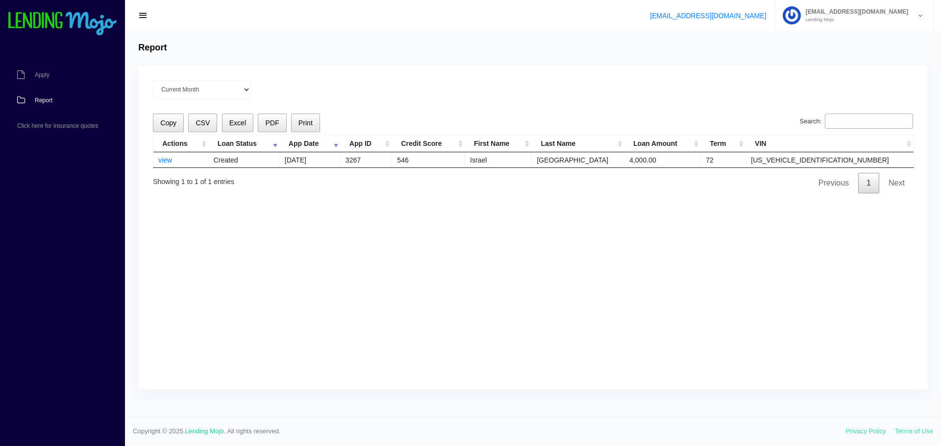
click at [341, 250] on div "Current Month [DATE] [DATE] [DATE] [DATE] [DATE] All time Loading Copy CSV Exce…" at bounding box center [533, 228] width 788 height 324
click at [369, 250] on div "Current Month [DATE] [DATE] [DATE] [DATE] [DATE] All time Loading Copy CSV Exce…" at bounding box center [533, 228] width 788 height 324
click at [242, 259] on div "Current Month [DATE] [DATE] [DATE] [DATE] [DATE] All time Loading Copy CSV Exce…" at bounding box center [533, 228] width 788 height 324
click at [368, 238] on div "Current Month [DATE] [DATE] [DATE] [DATE] [DATE] All time Loading Copy CSV Exce…" at bounding box center [533, 228] width 788 height 324
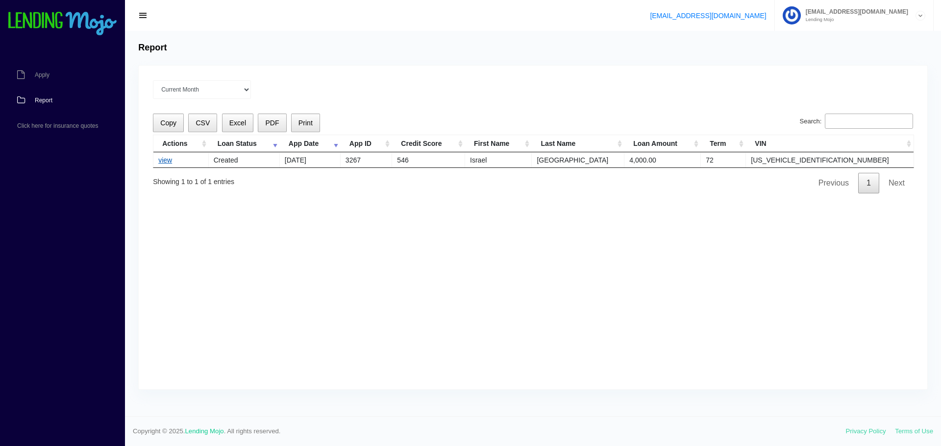
click at [170, 158] on link "view" at bounding box center [165, 160] width 14 height 8
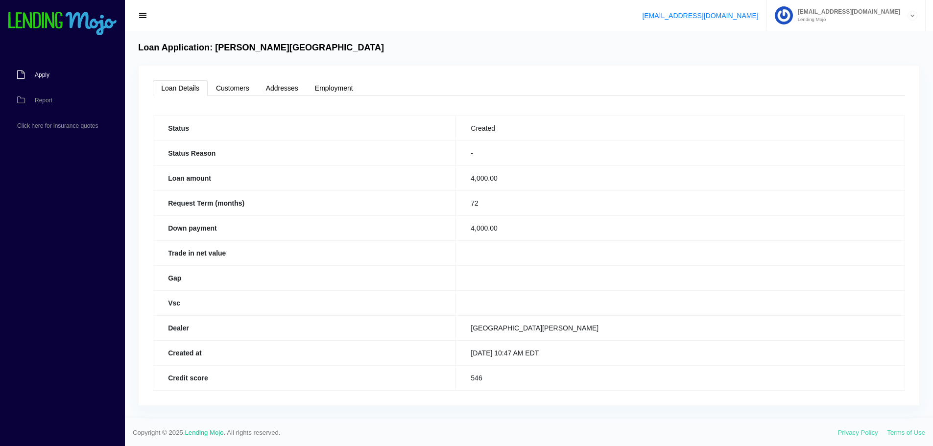
click at [76, 77] on link "Apply" at bounding box center [57, 74] width 115 height 25
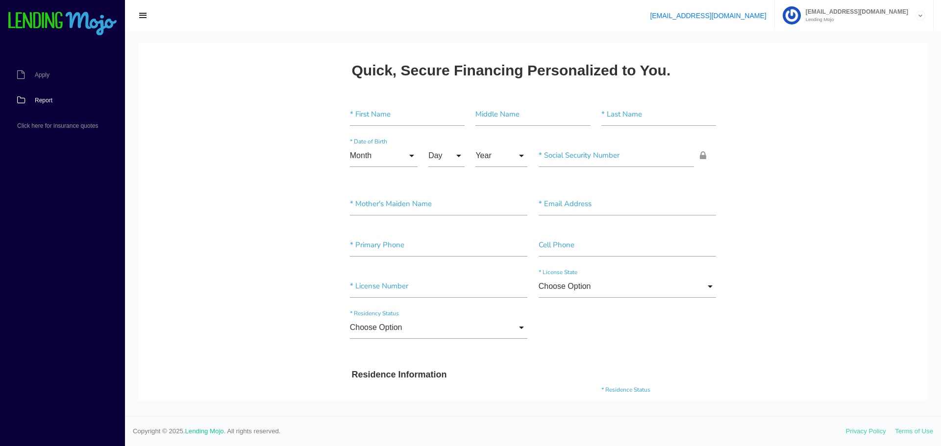
click at [35, 105] on link "Report" at bounding box center [57, 100] width 115 height 25
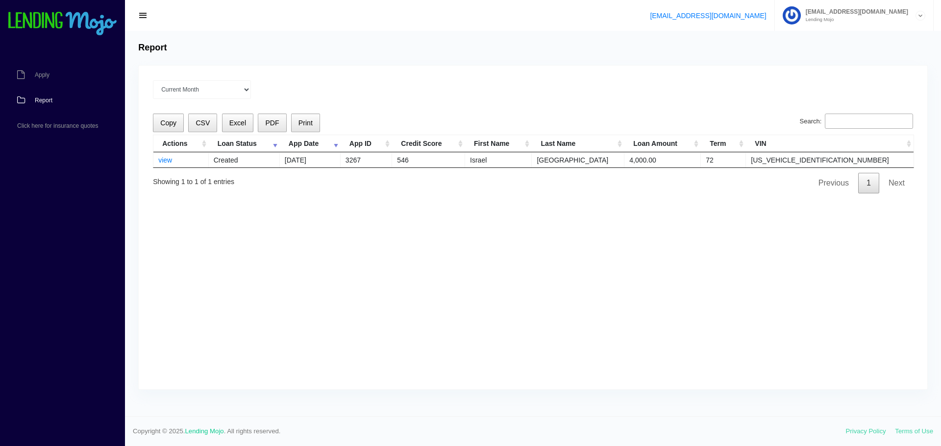
click at [254, 221] on div "Current Month [DATE] [DATE] [DATE] [DATE] [DATE] All time Loading Copy CSV Exce…" at bounding box center [533, 228] width 788 height 324
click at [765, 15] on link "[EMAIL_ADDRESS][DOMAIN_NAME]" at bounding box center [708, 16] width 116 height 8
drag, startPoint x: 793, startPoint y: 14, endPoint x: 710, endPoint y: 24, distance: 83.4
click at [709, 24] on ul "support@lendingmojo.com la@fortmyersautomall.com Lending Mojo Manage Account Si…" at bounding box center [787, 15] width 291 height 31
copy link "[EMAIL_ADDRESS][DOMAIN_NAME]"
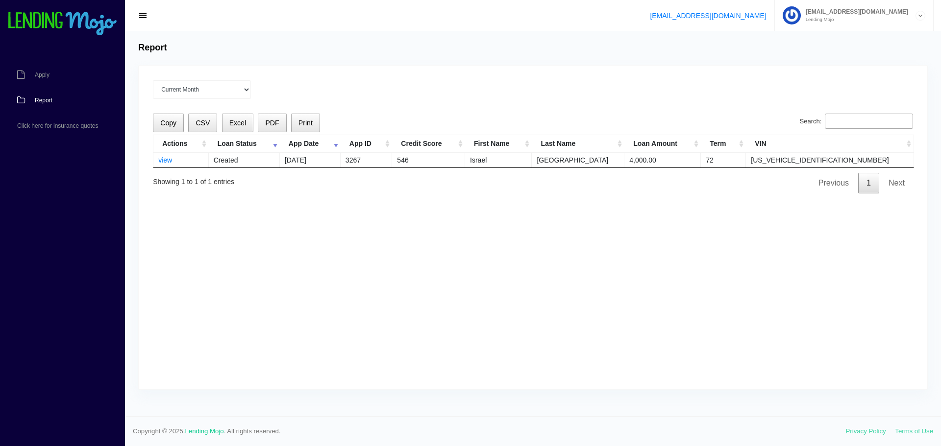
click at [412, 332] on div "Current Month [DATE] [DATE] [DATE] [DATE] [DATE] All time Loading Copy CSV Exce…" at bounding box center [533, 228] width 788 height 324
